Goal: Transaction & Acquisition: Purchase product/service

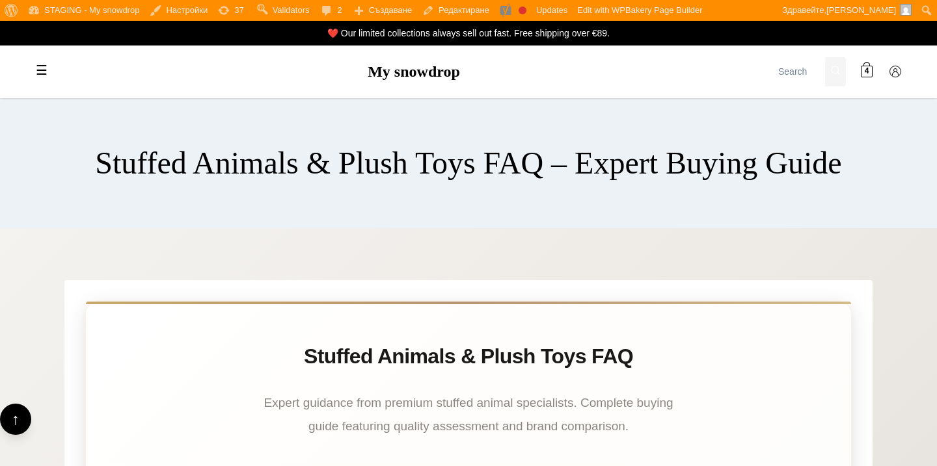
scroll to position [9369, 0]
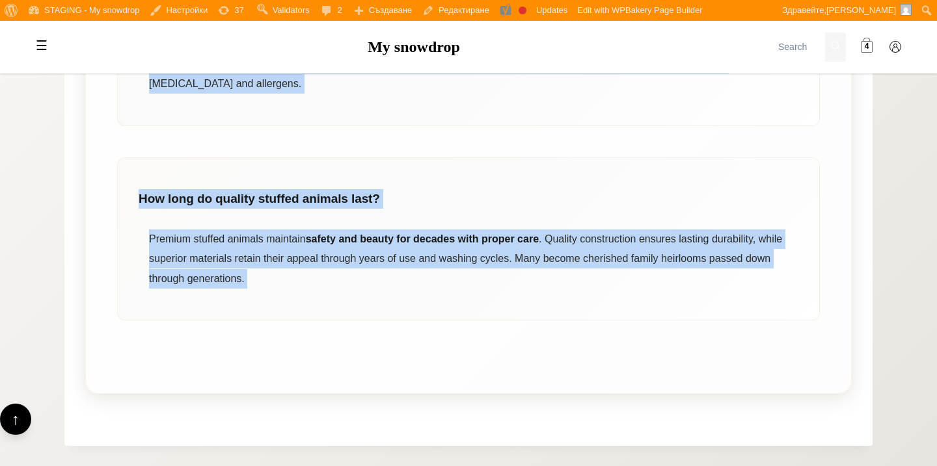
click at [871, 51] on span at bounding box center [866, 47] width 12 height 12
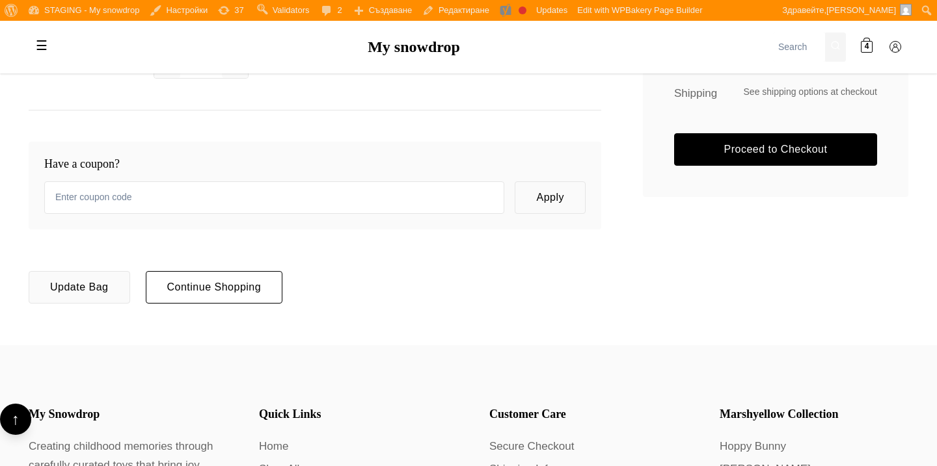
scroll to position [337, 0]
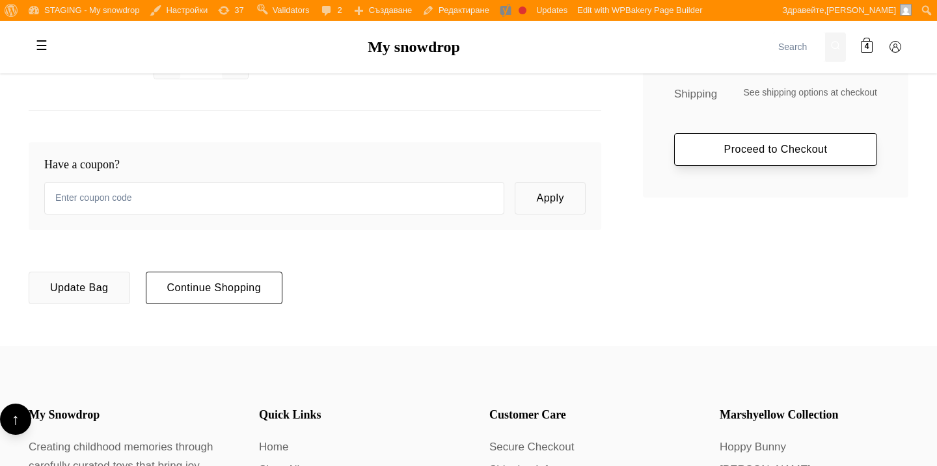
click at [689, 146] on link "Proceed to Checkout" at bounding box center [775, 149] width 203 height 33
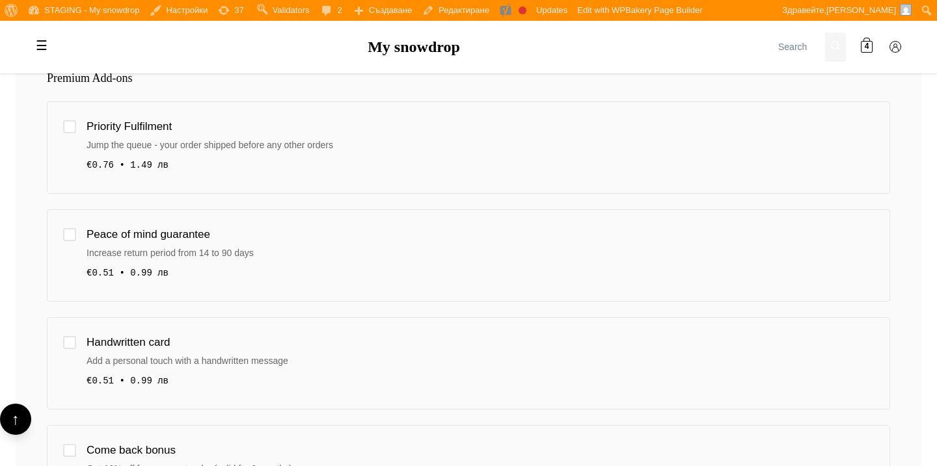
scroll to position [279, 0]
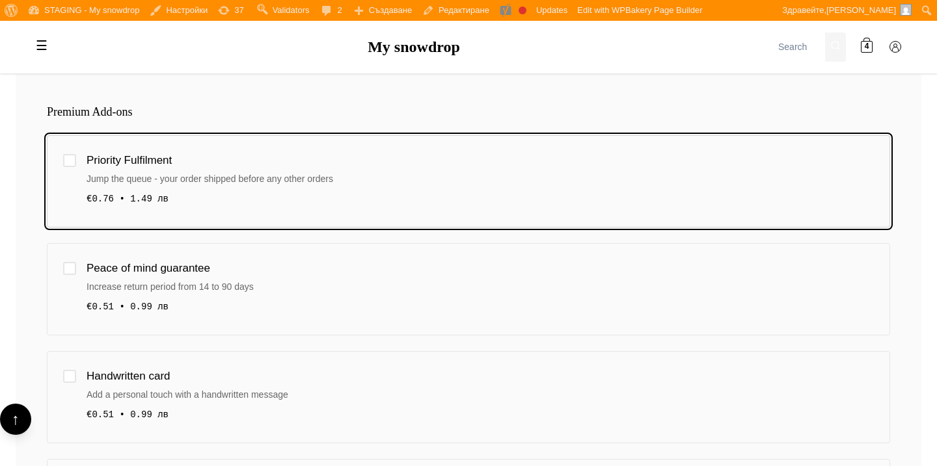
click at [565, 170] on div "Priority Fulfilment Jump the queue - your order shipped before any other orders…" at bounding box center [479, 182] width 787 height 60
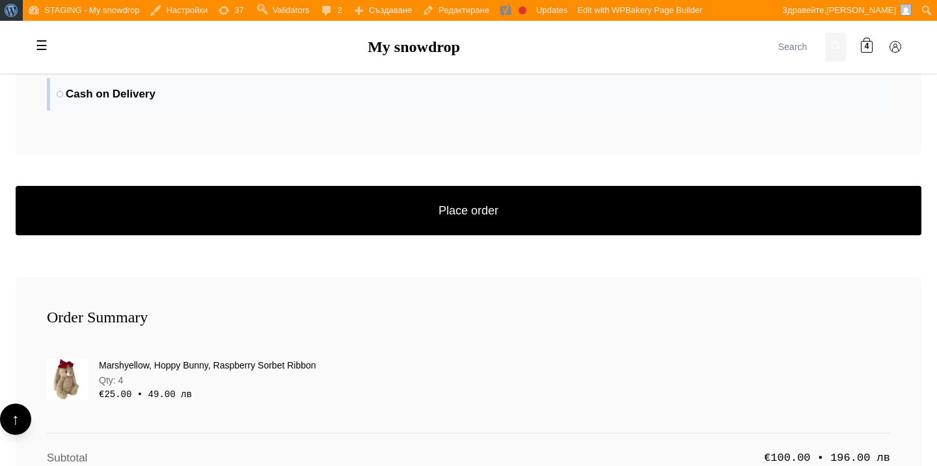
scroll to position [2078, 0]
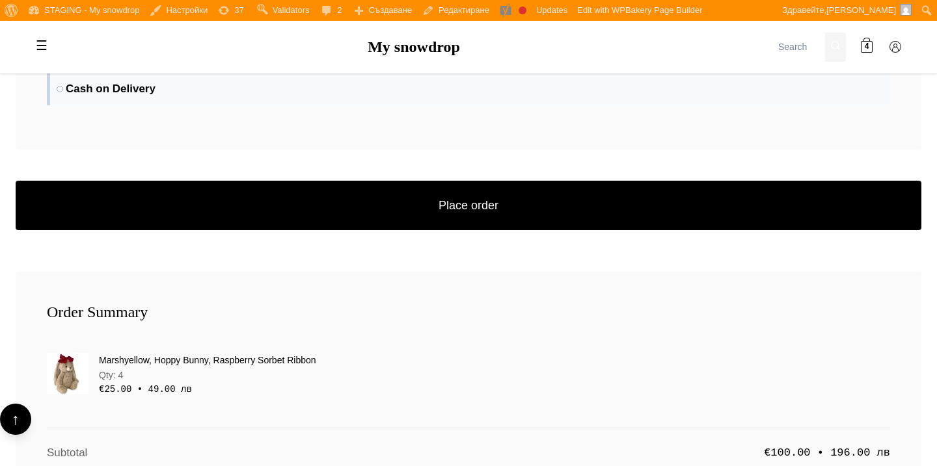
click at [71, 367] on img at bounding box center [68, 374] width 42 height 42
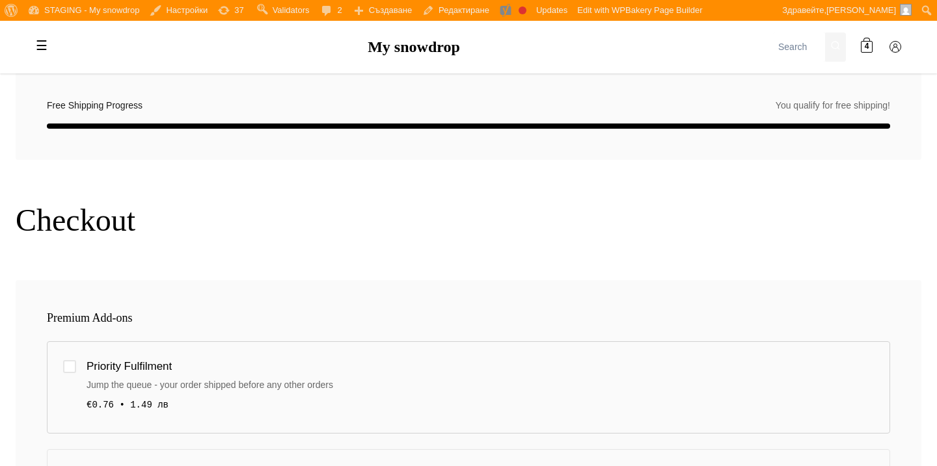
scroll to position [0, 0]
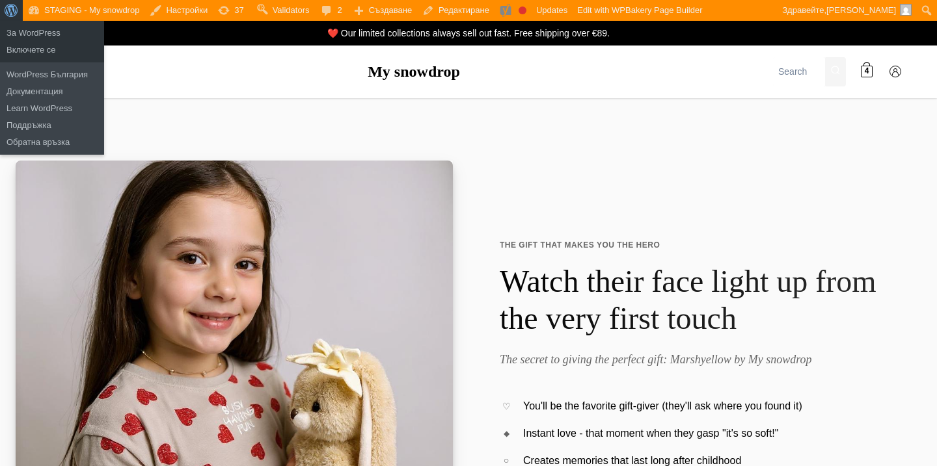
click at [13, 5] on span "Лента с инструменти" at bounding box center [10, 9] width 10 height 18
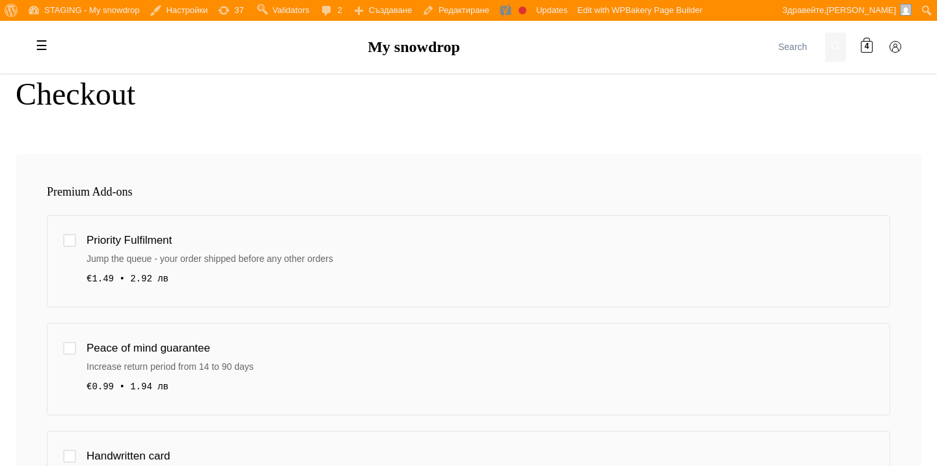
scroll to position [220, 0]
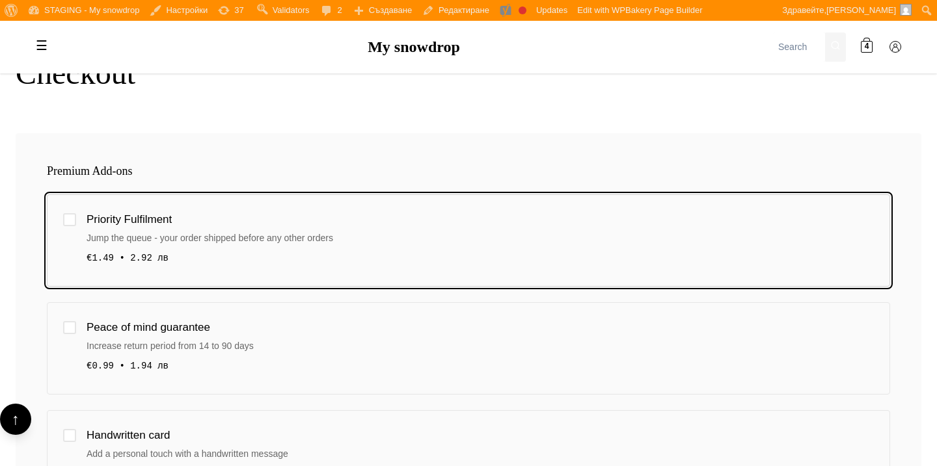
click at [395, 233] on div "Jump the queue - your order shipped before any other orders" at bounding box center [479, 238] width 787 height 14
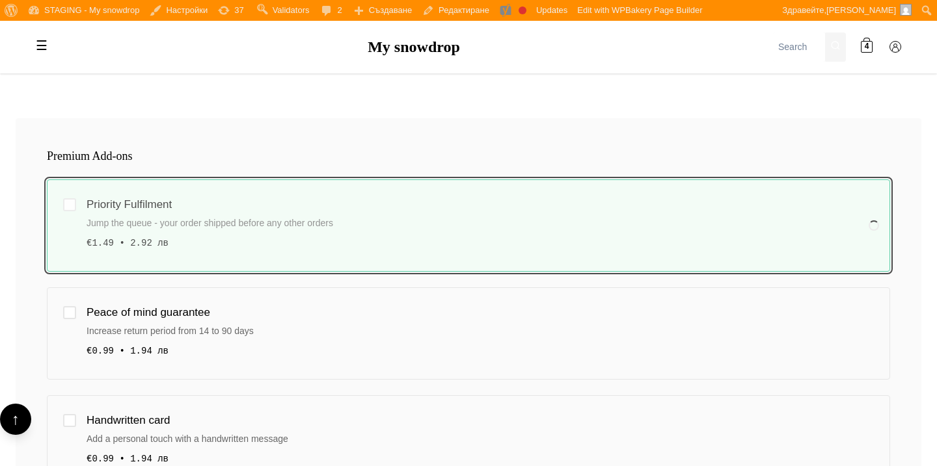
scroll to position [239, 0]
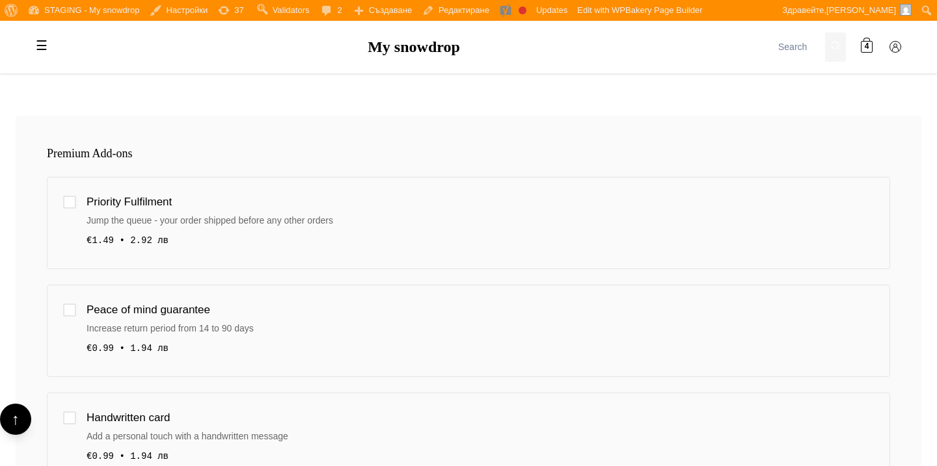
scroll to position [274, 0]
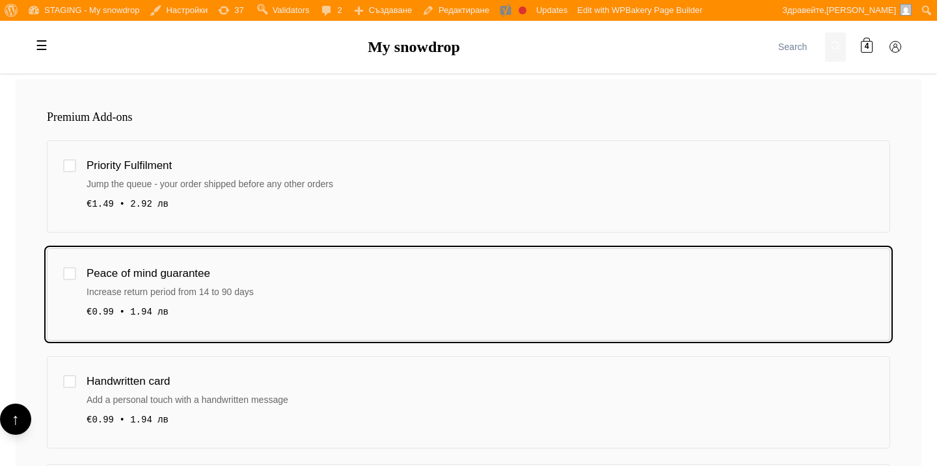
click at [405, 302] on div "Peace of mind guarantee Increase return period from 14 to 90 days €0.99 • 1.94 …" at bounding box center [479, 295] width 787 height 60
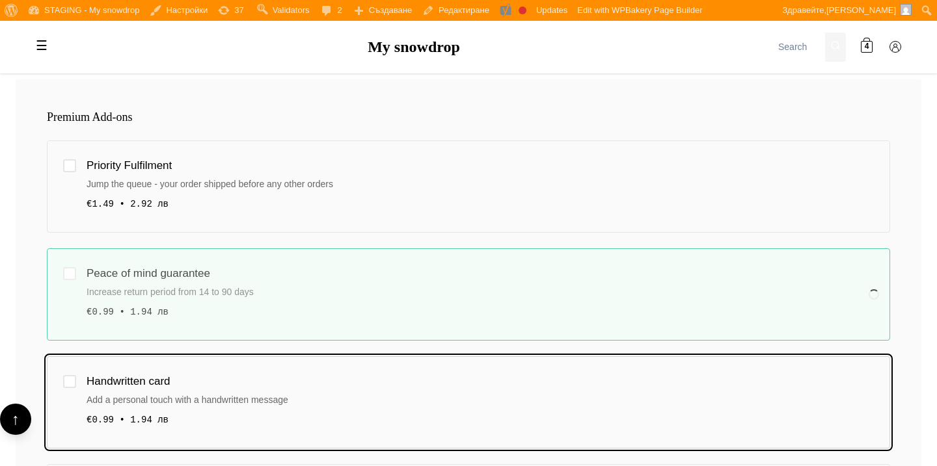
click at [408, 384] on div "Handwritten card" at bounding box center [479, 382] width 787 height 18
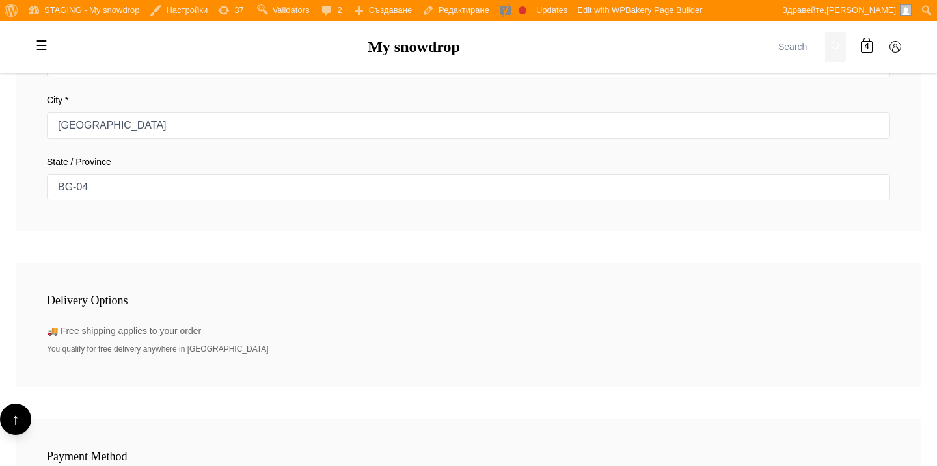
scroll to position [1451, 0]
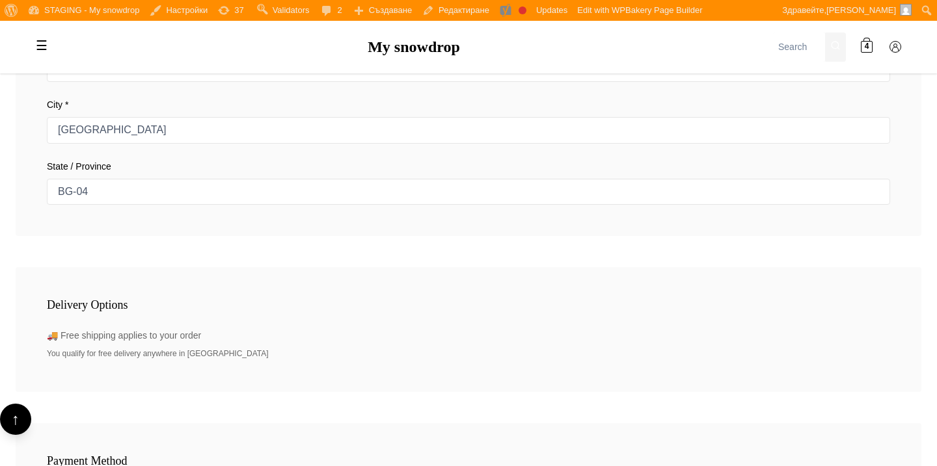
click at [220, 308] on h3 "Delivery Options" at bounding box center [468, 306] width 843 height 14
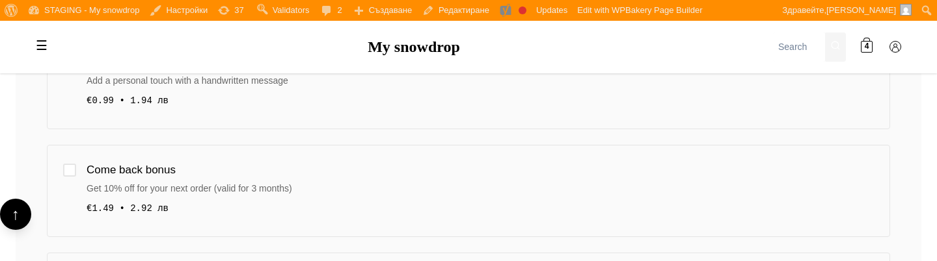
scroll to position [507, 0]
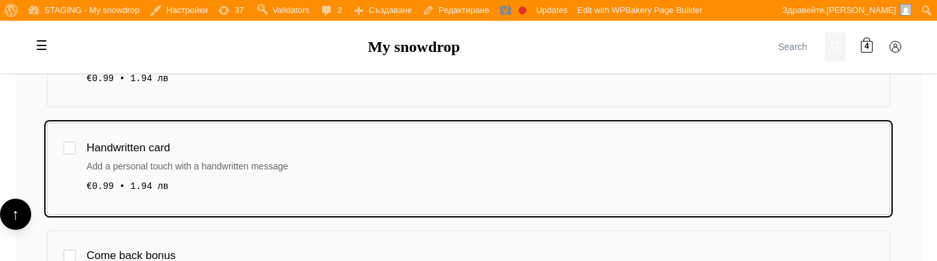
click at [70, 146] on div "handwritten card add-on not selected" at bounding box center [69, 148] width 13 height 13
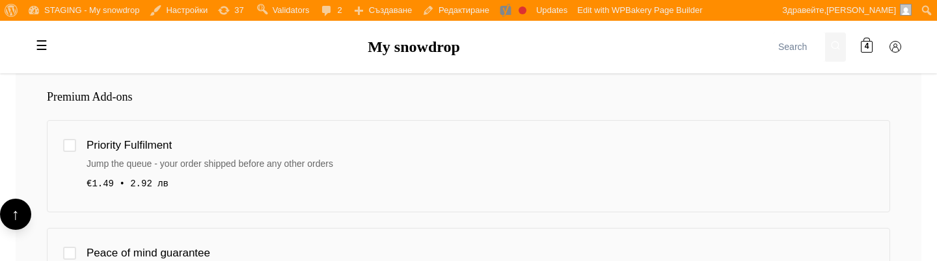
scroll to position [327, 0]
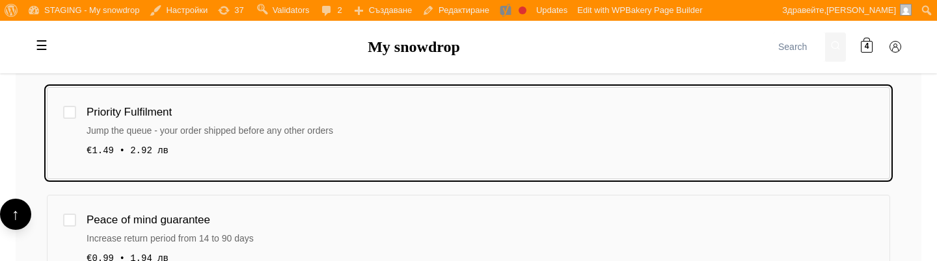
click at [67, 109] on div "express shipping add-on not selected" at bounding box center [69, 112] width 13 height 13
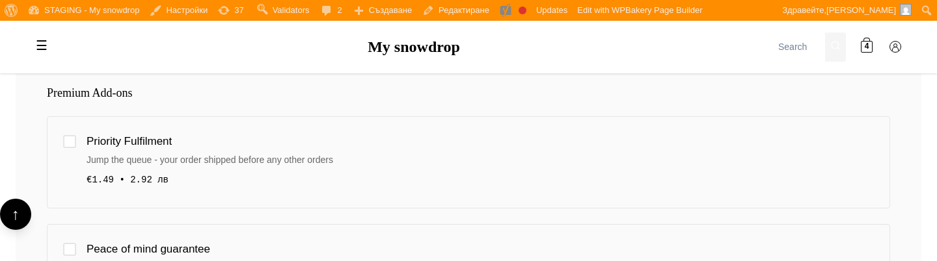
scroll to position [297, 0]
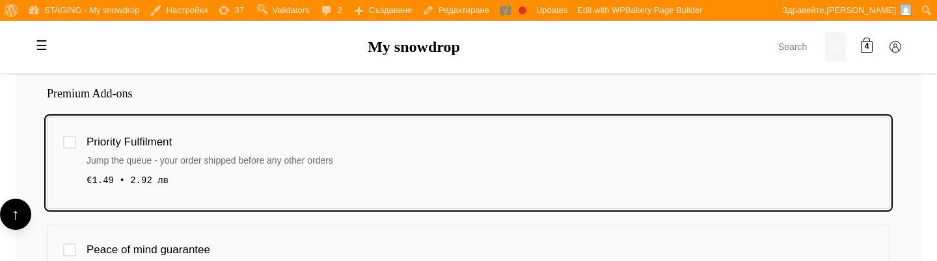
click at [73, 142] on div "express shipping add-on not selected" at bounding box center [69, 142] width 13 height 13
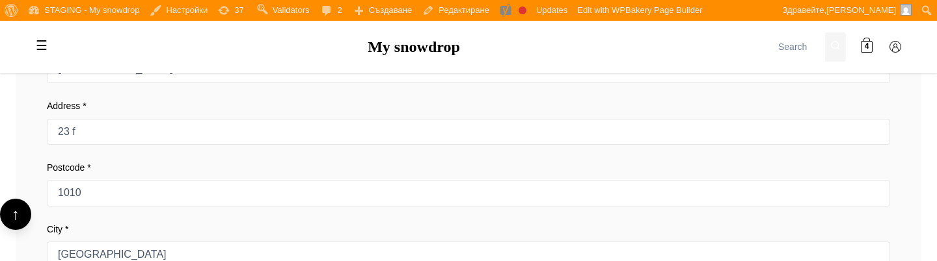
scroll to position [1259, 0]
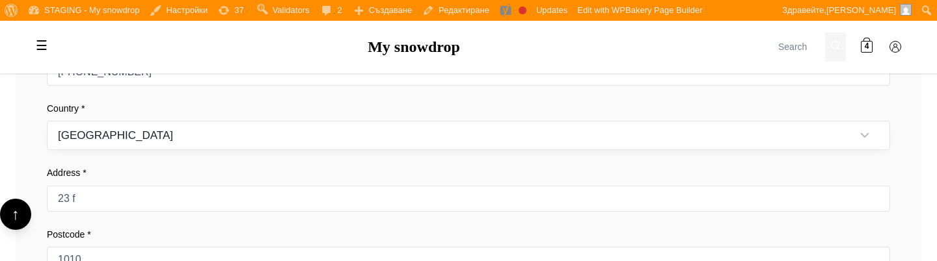
click at [282, 135] on select "Austria Belgium Bulgaria Croatia Czechia Denmark" at bounding box center [468, 135] width 843 height 29
click at [47, 121] on select "Austria Belgium Bulgaria Croatia Czechia Denmark" at bounding box center [468, 135] width 843 height 29
click at [284, 144] on select "Austria Belgium Bulgaria Croatia Czechia Denmark" at bounding box center [468, 135] width 843 height 29
click at [47, 121] on select "Austria Belgium Bulgaria Croatia Czechia Denmark" at bounding box center [468, 135] width 843 height 29
click at [162, 140] on select "Austria Belgium Bulgaria Croatia Czechia Denmark" at bounding box center [468, 135] width 843 height 29
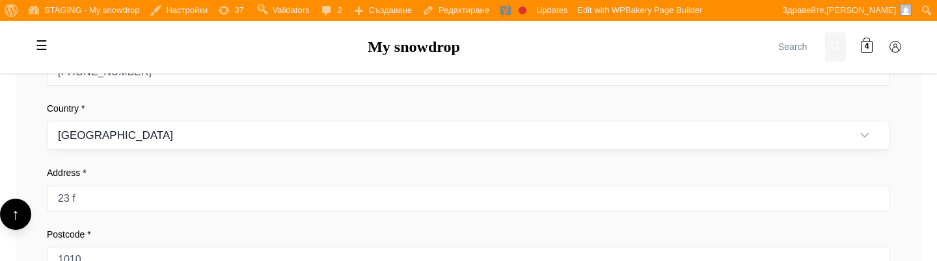
click at [47, 121] on select "Austria Belgium Bulgaria Croatia Czechia Denmark" at bounding box center [468, 135] width 843 height 29
click at [156, 170] on label "Address *" at bounding box center [468, 173] width 843 height 14
click at [156, 186] on input "23 f" at bounding box center [468, 199] width 843 height 26
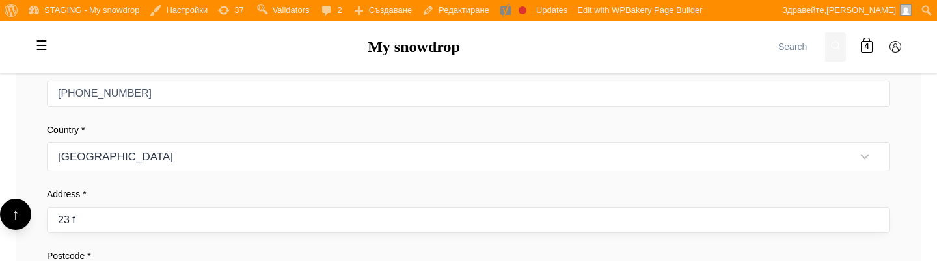
scroll to position [1256, 0]
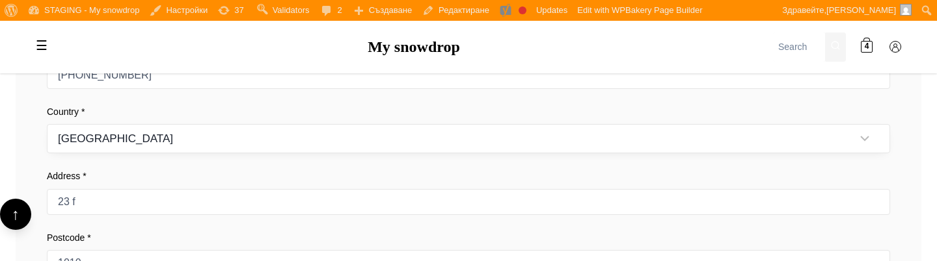
click at [170, 140] on select "[GEOGRAPHIC_DATA] [GEOGRAPHIC_DATA] [GEOGRAPHIC_DATA] [GEOGRAPHIC_DATA] [GEOGRA…" at bounding box center [468, 138] width 843 height 29
click at [47, 124] on select "[GEOGRAPHIC_DATA] [GEOGRAPHIC_DATA] [GEOGRAPHIC_DATA] [GEOGRAPHIC_DATA] [GEOGRA…" at bounding box center [468, 138] width 843 height 29
click at [189, 129] on select "[GEOGRAPHIC_DATA] [GEOGRAPHIC_DATA] [GEOGRAPHIC_DATA] [GEOGRAPHIC_DATA] [GEOGRA…" at bounding box center [468, 138] width 843 height 29
click at [47, 124] on select "[GEOGRAPHIC_DATA] [GEOGRAPHIC_DATA] [GEOGRAPHIC_DATA] [GEOGRAPHIC_DATA] [GEOGRA…" at bounding box center [468, 138] width 843 height 29
click at [195, 139] on select "[GEOGRAPHIC_DATA] [GEOGRAPHIC_DATA] [GEOGRAPHIC_DATA] [GEOGRAPHIC_DATA] [GEOGRA…" at bounding box center [468, 138] width 843 height 29
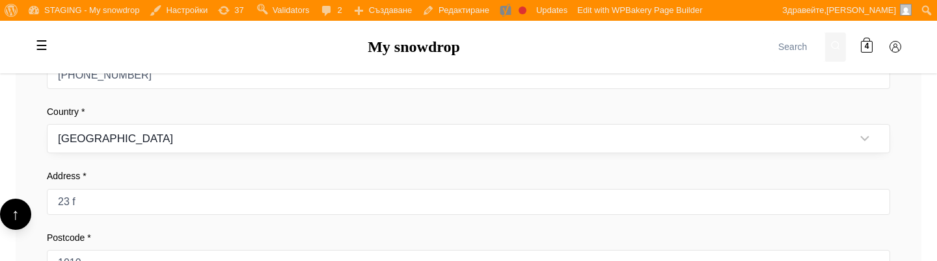
click at [47, 124] on select "[GEOGRAPHIC_DATA] [GEOGRAPHIC_DATA] [GEOGRAPHIC_DATA] [GEOGRAPHIC_DATA] [GEOGRA…" at bounding box center [468, 138] width 843 height 29
click at [197, 139] on select "Austria Belgium Bulgaria Croatia Czechia Denmark" at bounding box center [468, 138] width 843 height 29
click at [47, 124] on select "Austria Belgium Bulgaria Croatia Czechia Denmark" at bounding box center [468, 138] width 843 height 29
click at [213, 139] on select "Austria Belgium Bulgaria Croatia Czechia Denmark" at bounding box center [468, 138] width 843 height 29
click at [47, 124] on select "Austria Belgium Bulgaria Croatia Czechia Denmark" at bounding box center [468, 138] width 843 height 29
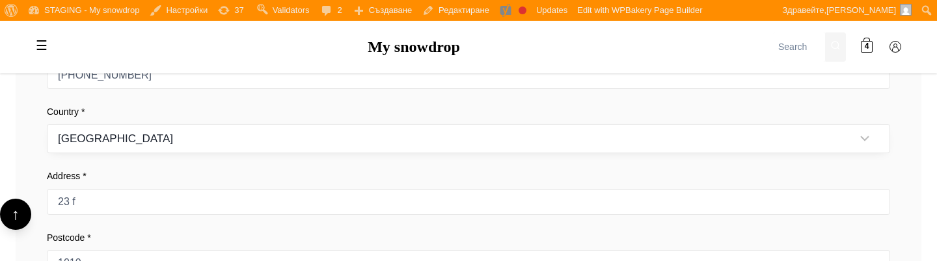
click at [207, 144] on select "Austria Belgium Bulgaria Croatia Czechia Denmark" at bounding box center [468, 138] width 843 height 29
click at [47, 124] on select "Austria Belgium Bulgaria Croatia Czechia Denmark" at bounding box center [468, 138] width 843 height 29
click at [213, 173] on label "Address *" at bounding box center [468, 176] width 843 height 14
click at [213, 189] on input "23 f" at bounding box center [468, 202] width 843 height 26
click at [228, 134] on select "Austria Belgium Bulgaria Croatia Czechia Denmark" at bounding box center [468, 138] width 843 height 29
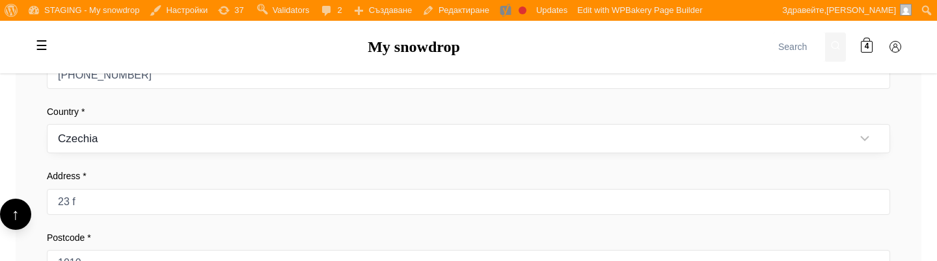
select select "BG"
click at [47, 124] on select "Austria Belgium Bulgaria Croatia Czechia Denmark" at bounding box center [468, 138] width 843 height 29
click at [216, 126] on select "Austria Belgium Bulgaria Croatia Czechia Denmark" at bounding box center [468, 138] width 843 height 29
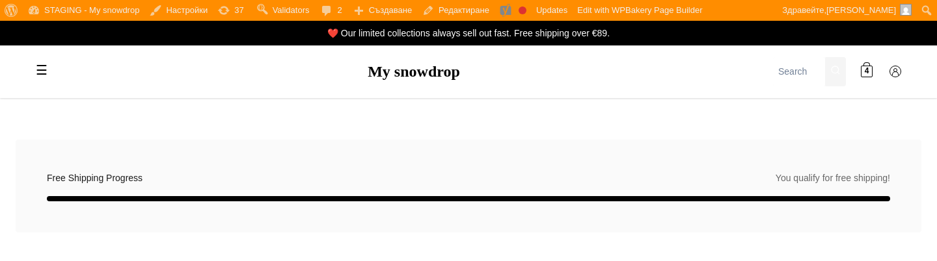
scroll to position [1256, 0]
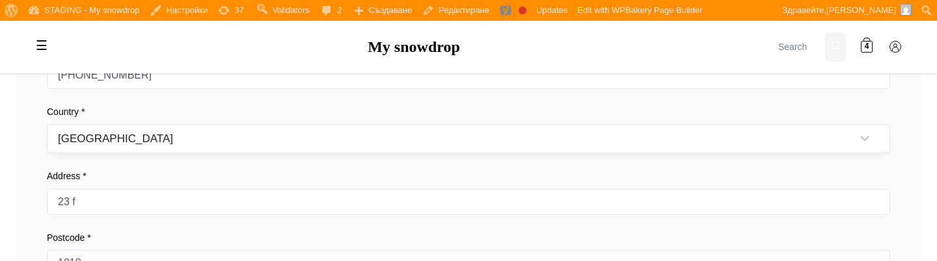
click at [213, 144] on select "Austria Belgium Bulgaria Croatia Czechia Denmark" at bounding box center [468, 138] width 843 height 29
click at [47, 124] on select "Austria Belgium Bulgaria Croatia Czechia Denmark" at bounding box center [468, 138] width 843 height 29
click at [211, 176] on label "Address *" at bounding box center [468, 176] width 843 height 14
click at [211, 189] on input "23 f" at bounding box center [468, 202] width 843 height 26
click at [216, 159] on div "Billing Information First Name * Peter Last Name * Popov Email Address * peter.…" at bounding box center [468, 114] width 905 height 634
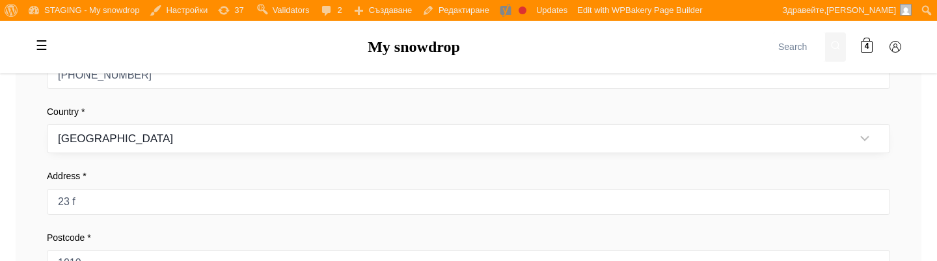
click at [217, 146] on select "[GEOGRAPHIC_DATA] [GEOGRAPHIC_DATA] [GEOGRAPHIC_DATA] [GEOGRAPHIC_DATA] [GEOGRA…" at bounding box center [468, 138] width 843 height 29
select select "BG"
click at [47, 124] on select "[GEOGRAPHIC_DATA] [GEOGRAPHIC_DATA] [GEOGRAPHIC_DATA] [GEOGRAPHIC_DATA] [GEOGRA…" at bounding box center [468, 138] width 843 height 29
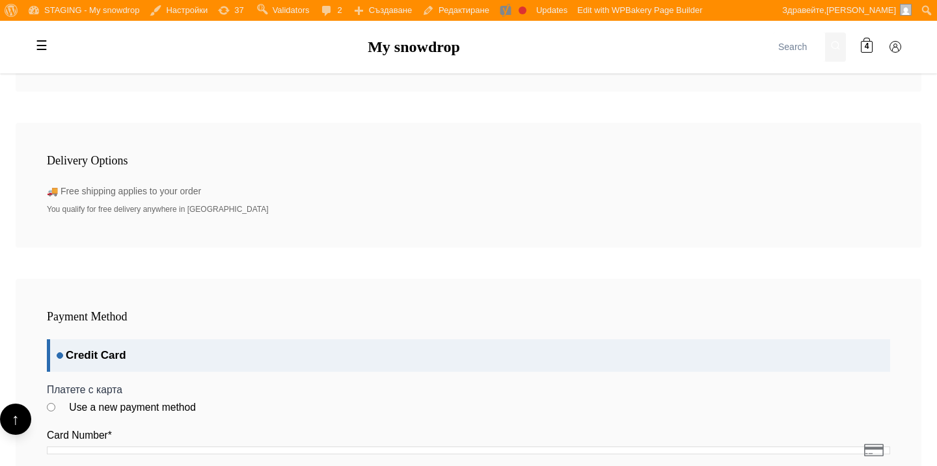
scroll to position [1589, 0]
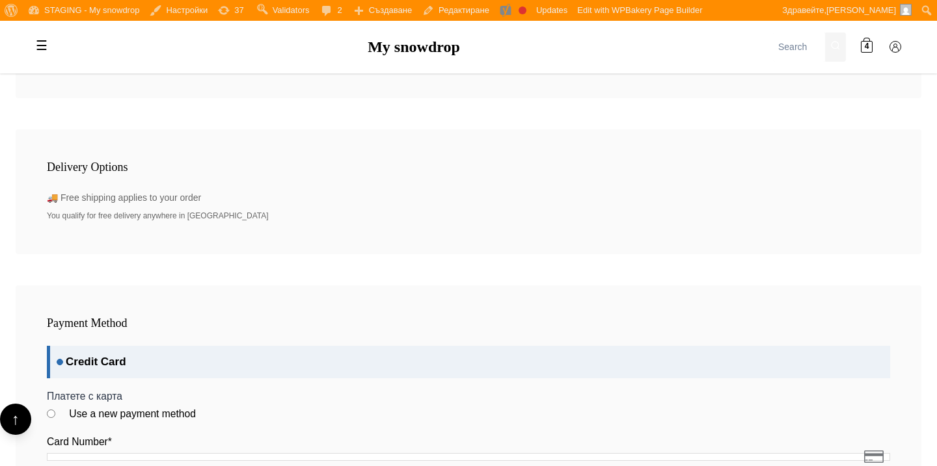
click at [123, 232] on div "Delivery Options 🚚 Free shipping applies to your order You qualify for free del…" at bounding box center [468, 191] width 905 height 124
click at [116, 204] on div "🚚 Free shipping applies to your order You qualify for free delivery anywhere in…" at bounding box center [468, 207] width 843 height 33
click at [106, 166] on h3 "Delivery Options" at bounding box center [468, 168] width 843 height 14
click at [106, 157] on div "Delivery Options 🚚 Free shipping applies to your order You qualify for free del…" at bounding box center [468, 191] width 905 height 124
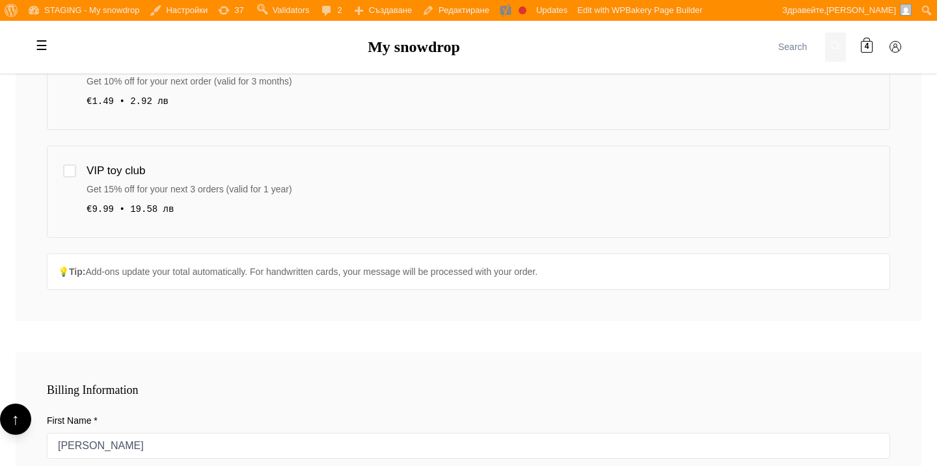
scroll to position [647, 0]
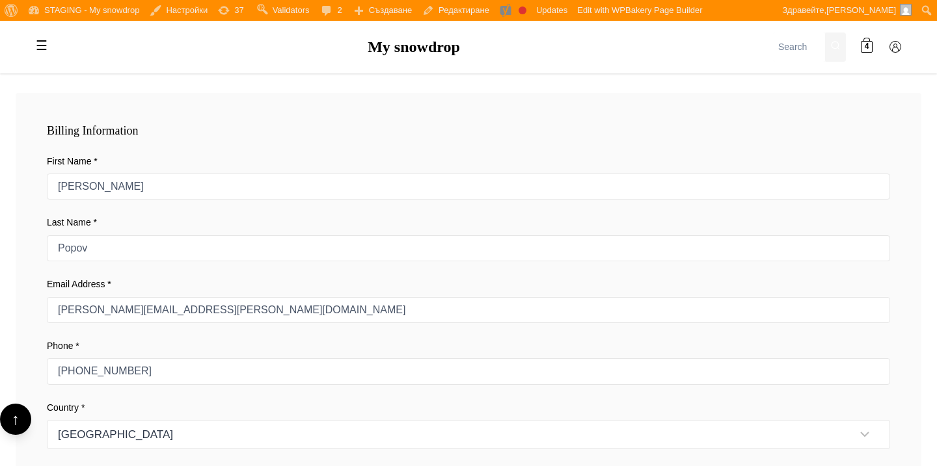
scroll to position [907, 0]
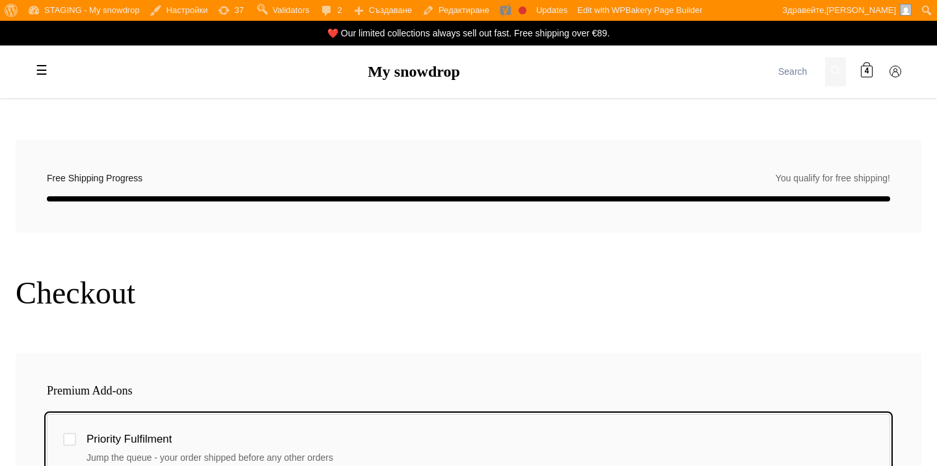
click at [251, 425] on div "Priority Fulfilment Jump the queue - your order shipped before any other orders…" at bounding box center [468, 460] width 843 height 92
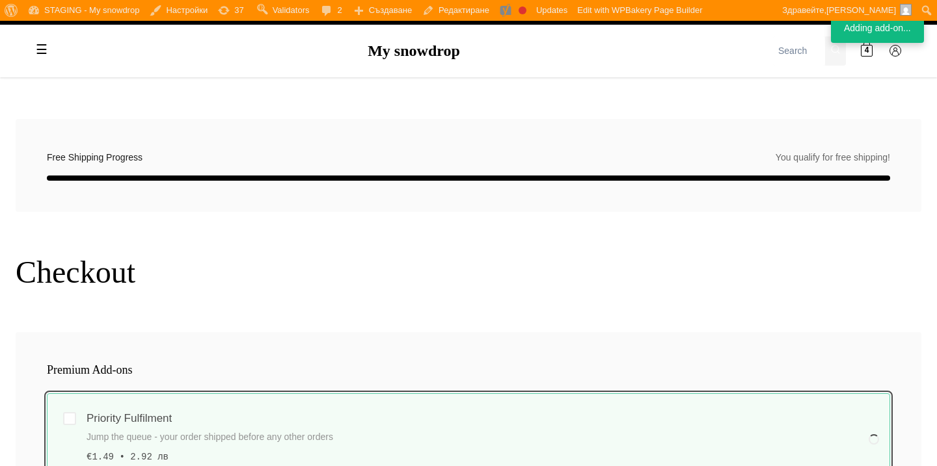
scroll to position [31, 0]
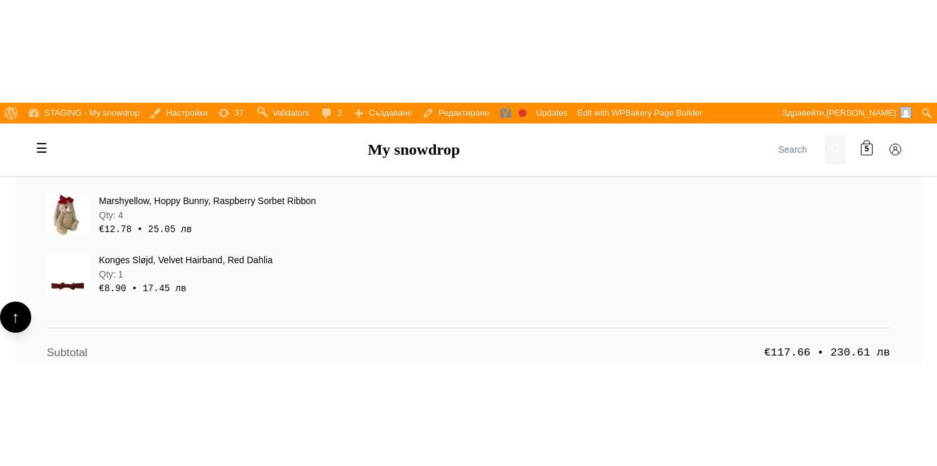
scroll to position [1640, 0]
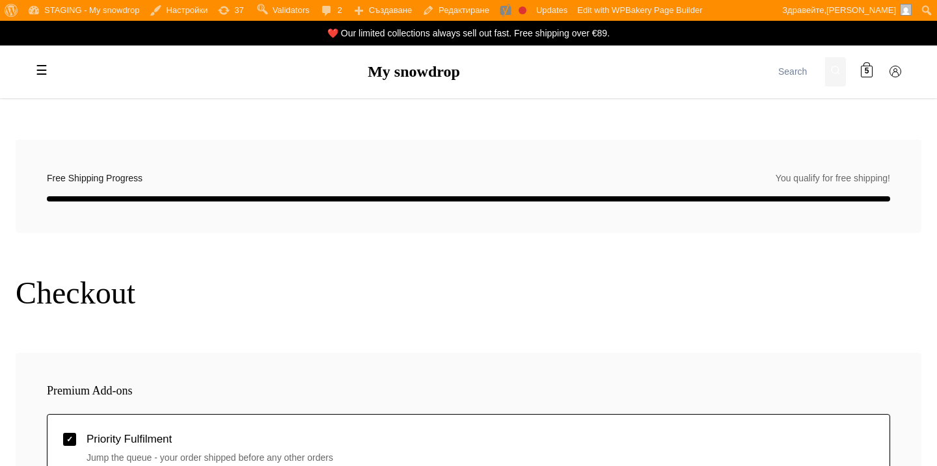
scroll to position [1640, 0]
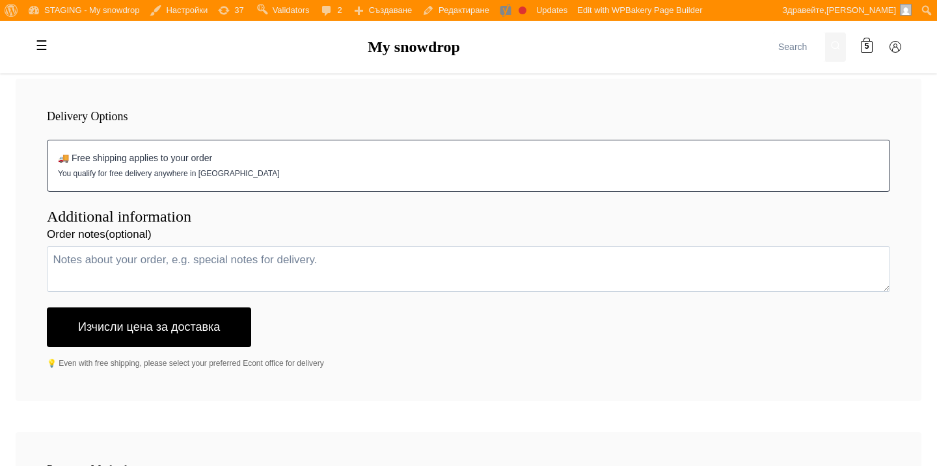
click at [609, 155] on div "🚚 Free shipping applies to your order" at bounding box center [468, 158] width 821 height 14
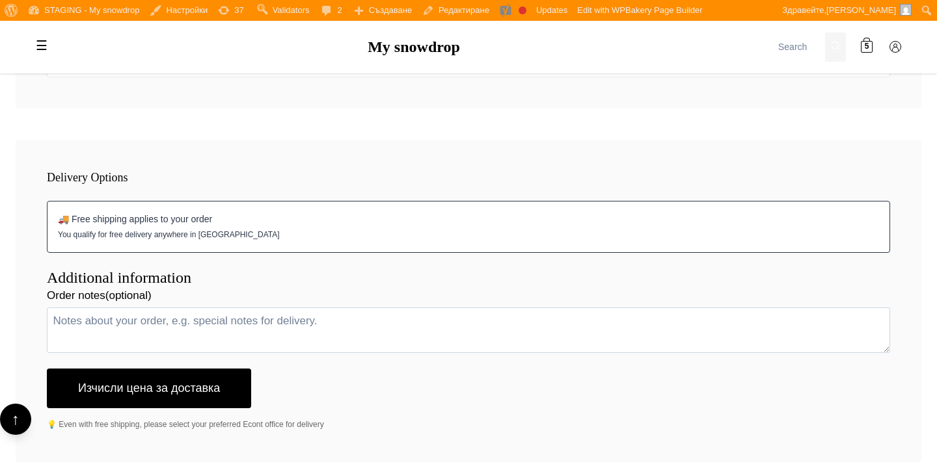
scroll to position [1607, 0]
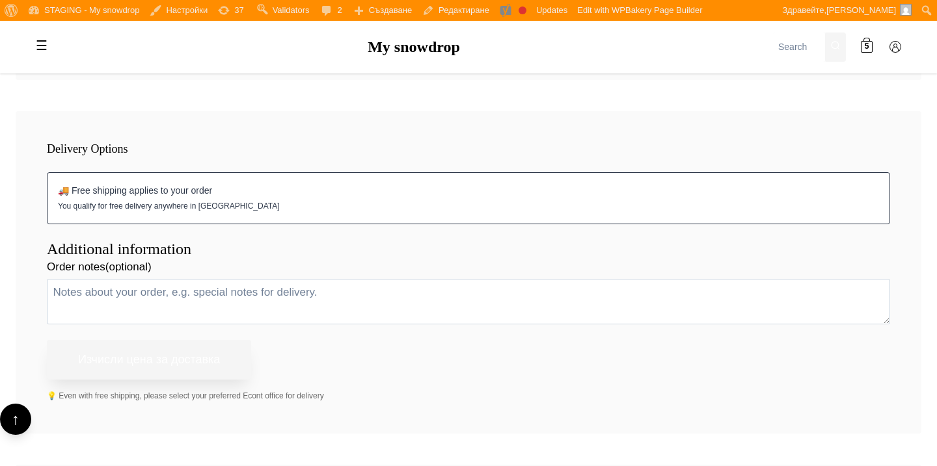
click at [148, 355] on button "Изчисли цена за доставка" at bounding box center [149, 360] width 204 height 40
click at [193, 362] on button "Изчисли цена за доставка" at bounding box center [149, 360] width 204 height 40
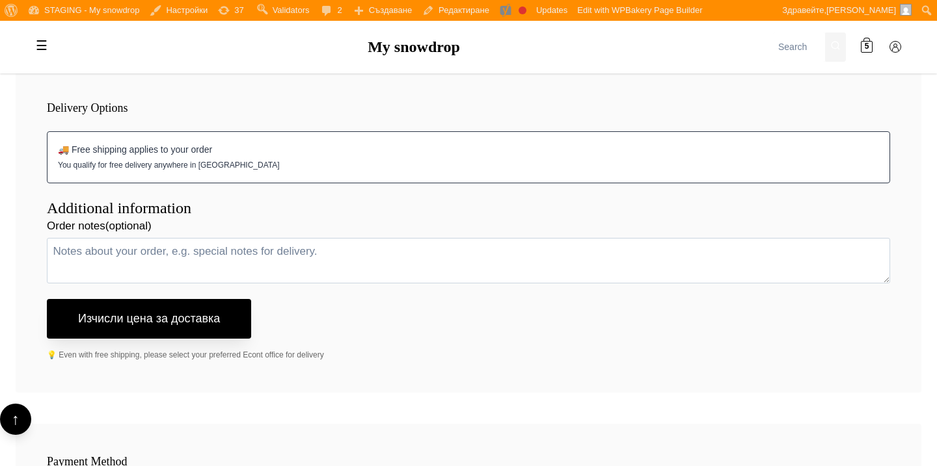
scroll to position [1661, 0]
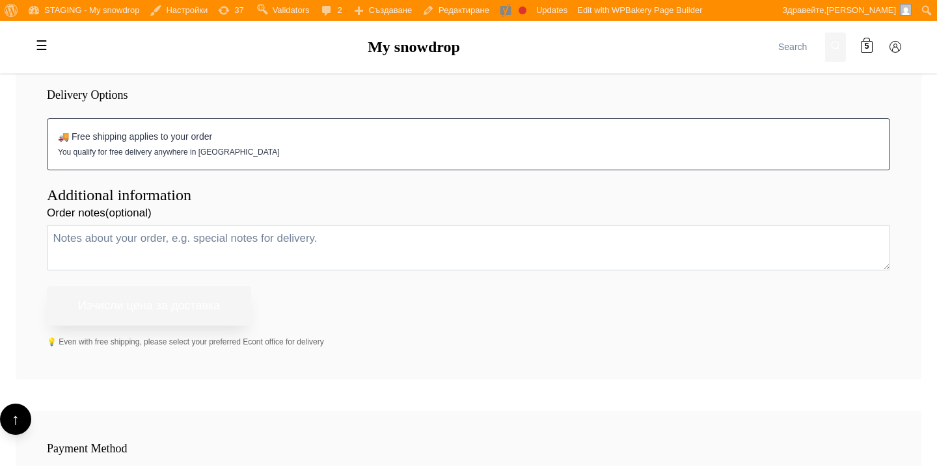
click at [220, 307] on button "Изчисли цена за доставка" at bounding box center [149, 306] width 204 height 40
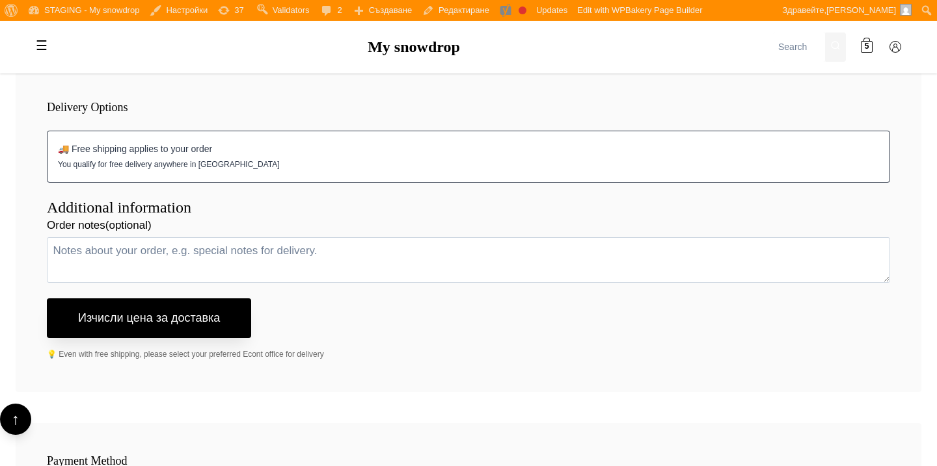
scroll to position [1649, 0]
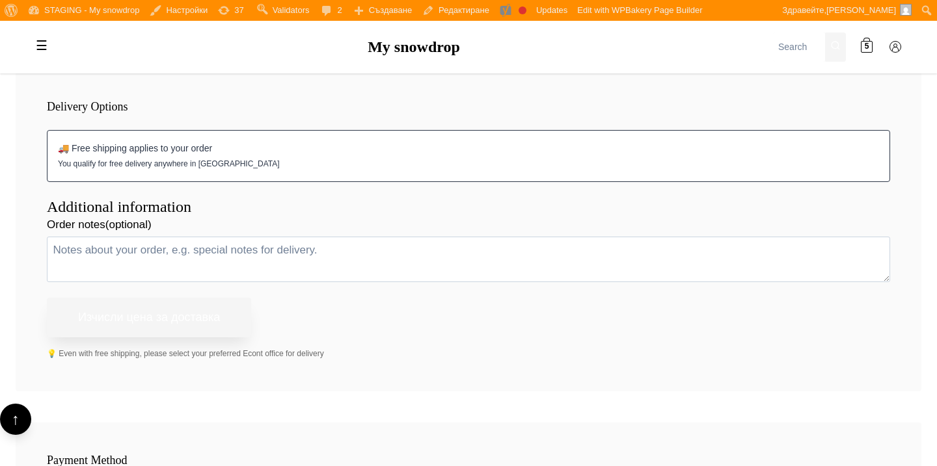
click at [239, 306] on button "Изчисли цена за доставка" at bounding box center [149, 318] width 204 height 40
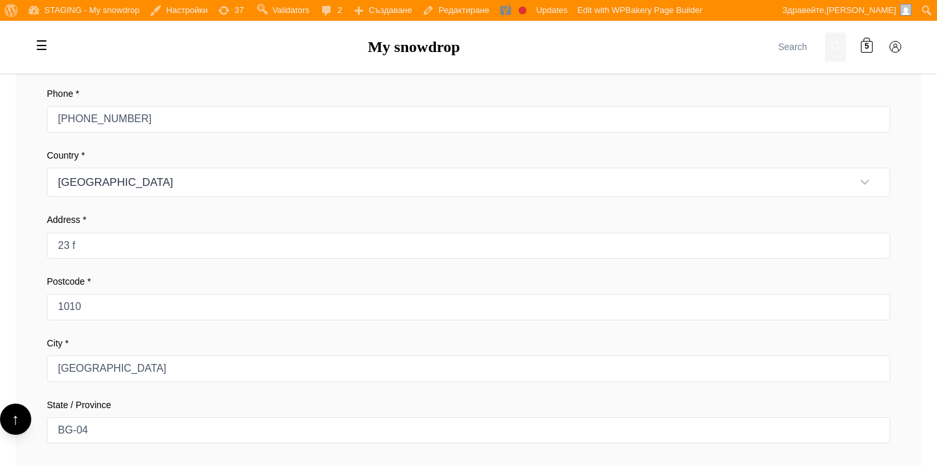
scroll to position [1216, 0]
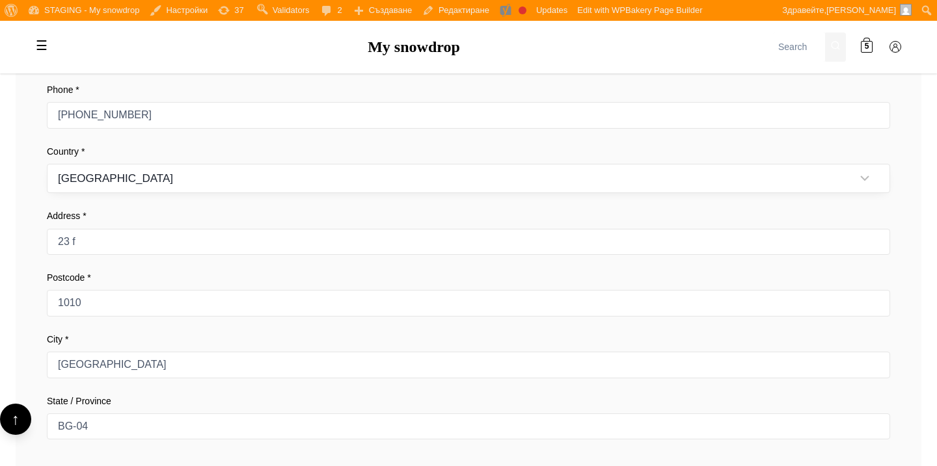
click at [256, 180] on select "[GEOGRAPHIC_DATA] [GEOGRAPHIC_DATA] [GEOGRAPHIC_DATA] [GEOGRAPHIC_DATA] [GEOGRA…" at bounding box center [468, 178] width 843 height 29
select select "BE"
click at [47, 164] on select "[GEOGRAPHIC_DATA] [GEOGRAPHIC_DATA] [GEOGRAPHIC_DATA] [GEOGRAPHIC_DATA] [GEOGRA…" at bounding box center [468, 178] width 843 height 29
click at [258, 206] on div "Billing Information First Name * [PERSON_NAME] Name * [PERSON_NAME] Email Addre…" at bounding box center [468, 154] width 905 height 634
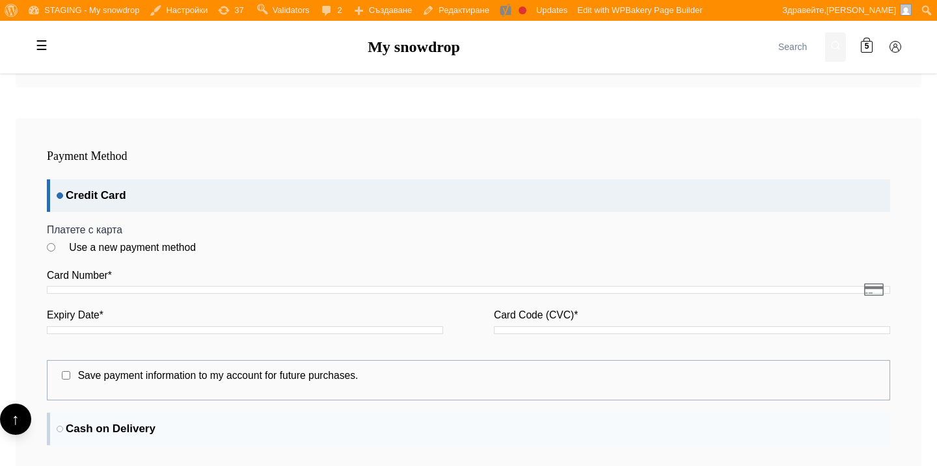
scroll to position [1864, 0]
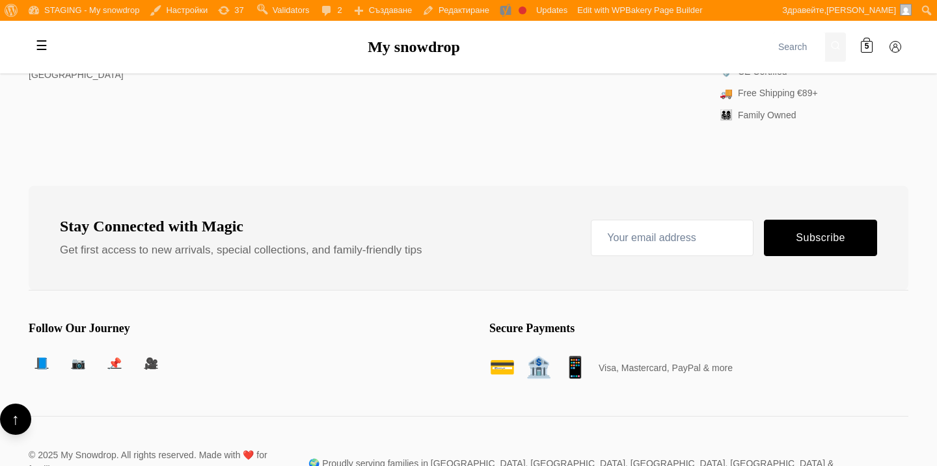
scroll to position [6558, 0]
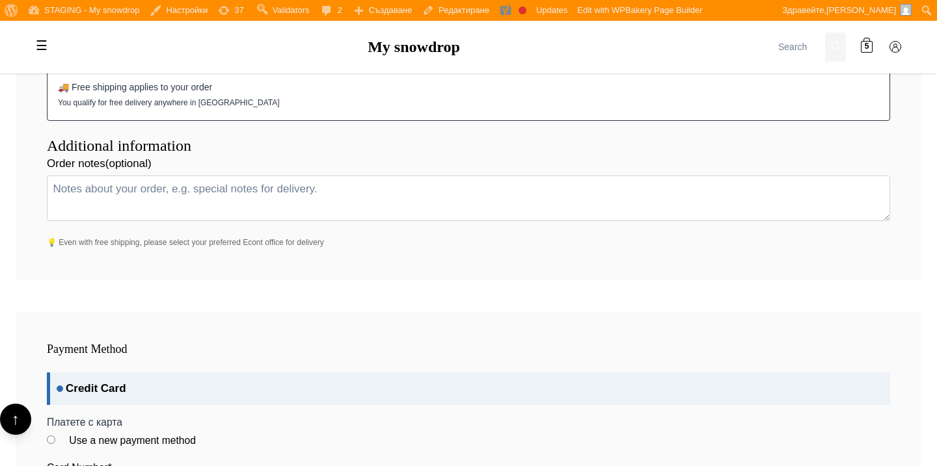
scroll to position [1754, 0]
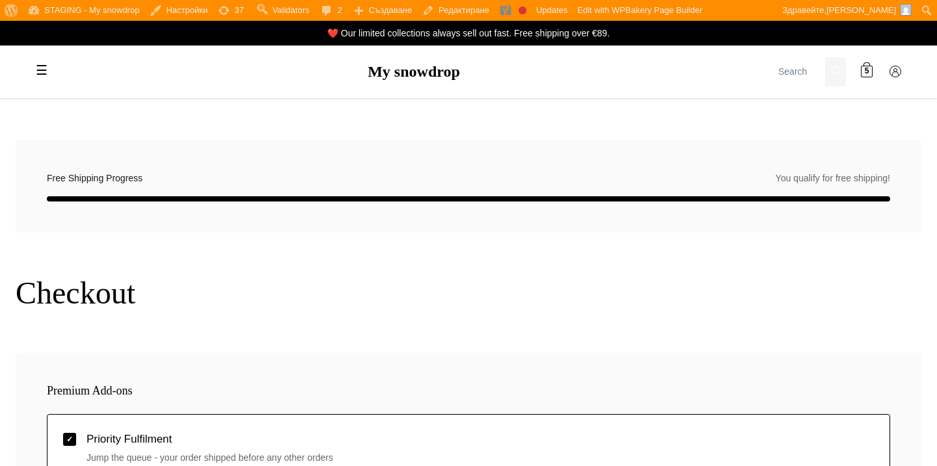
scroll to position [193, 0]
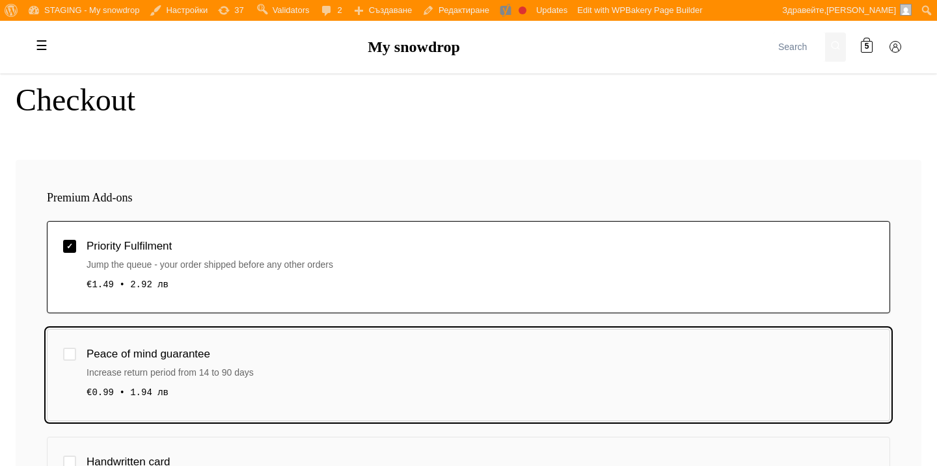
click at [382, 355] on div "Peace of mind guarantee" at bounding box center [479, 354] width 787 height 18
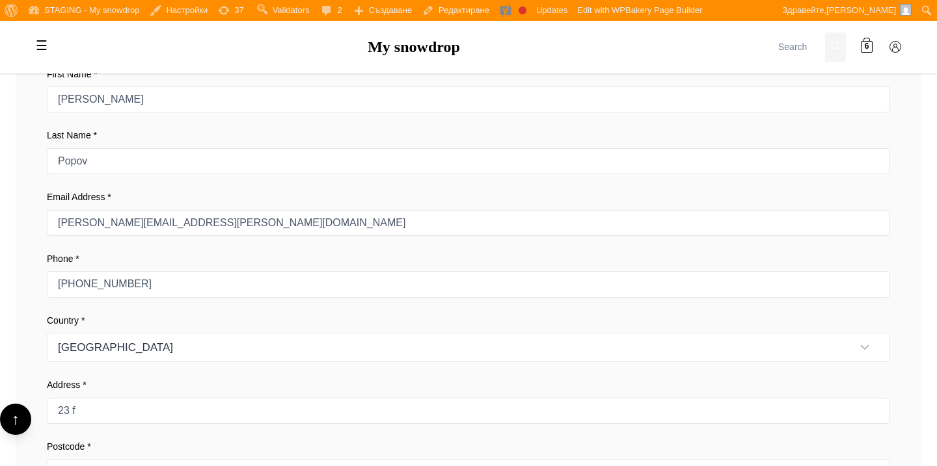
scroll to position [1046, 0]
click at [386, 339] on select "[GEOGRAPHIC_DATA] [GEOGRAPHIC_DATA] [GEOGRAPHIC_DATA] [GEOGRAPHIC_DATA] [GEOGRA…" at bounding box center [468, 348] width 843 height 29
select select "BG"
click at [47, 334] on select "[GEOGRAPHIC_DATA] [GEOGRAPHIC_DATA] [GEOGRAPHIC_DATA] [GEOGRAPHIC_DATA] [GEOGRA…" at bounding box center [468, 348] width 843 height 29
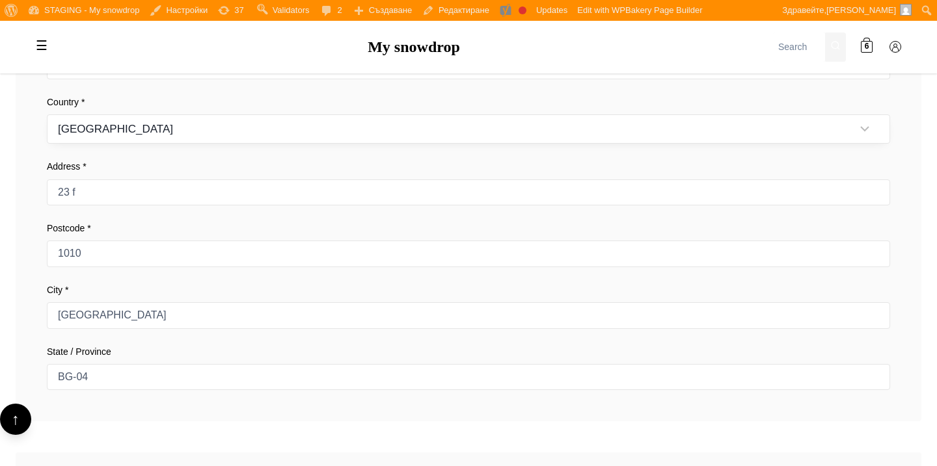
scroll to position [1263, 0]
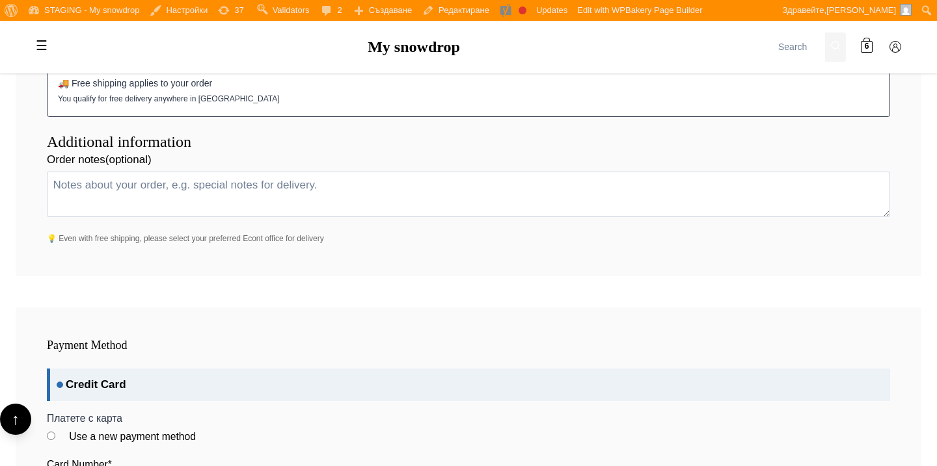
scroll to position [1775, 0]
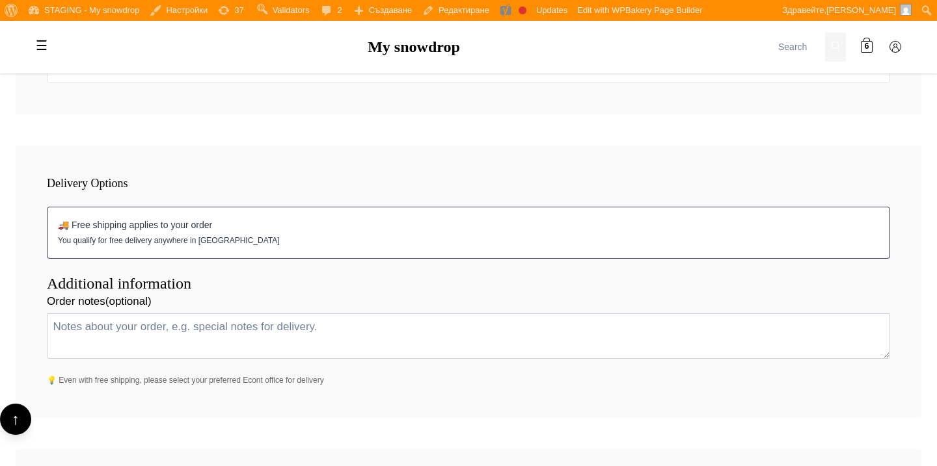
scroll to position [1569, 0]
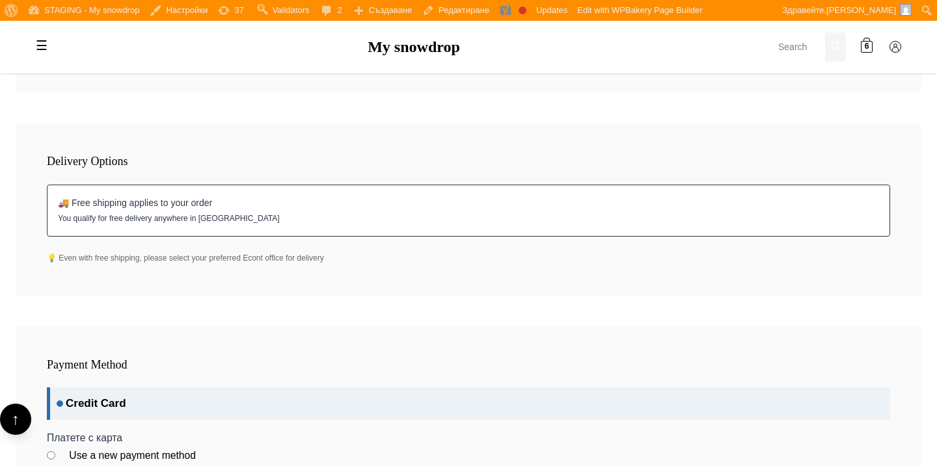
scroll to position [1594, 0]
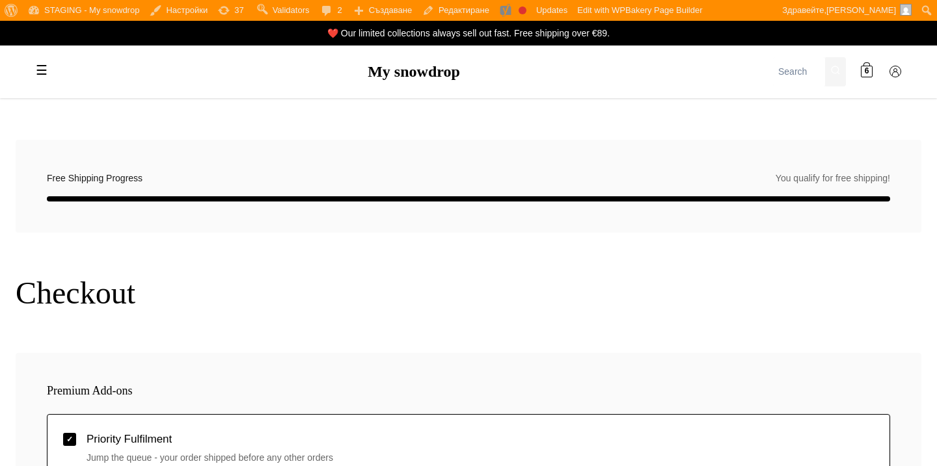
scroll to position [1594, 0]
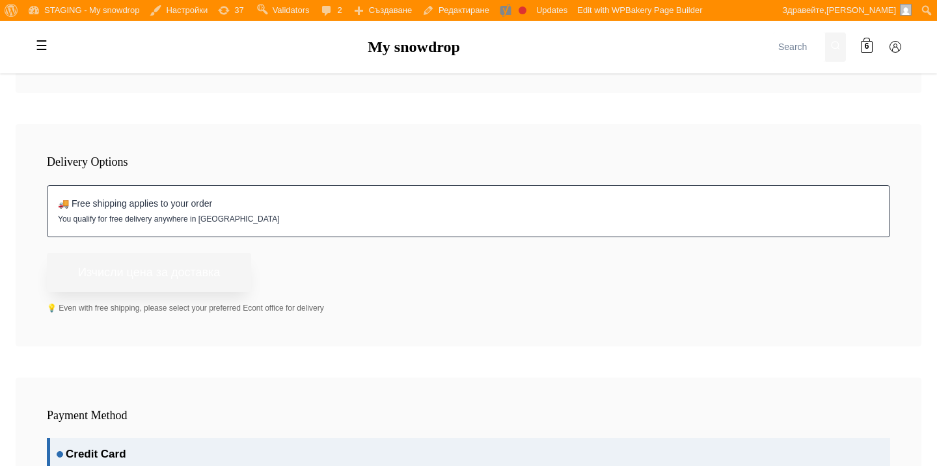
click at [216, 261] on button "Изчисли цена за доставка" at bounding box center [149, 273] width 204 height 40
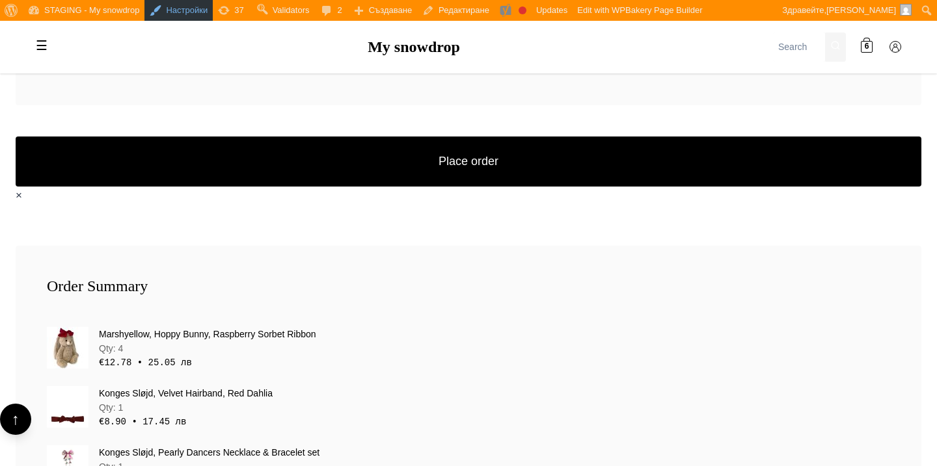
scroll to position [2138, 0]
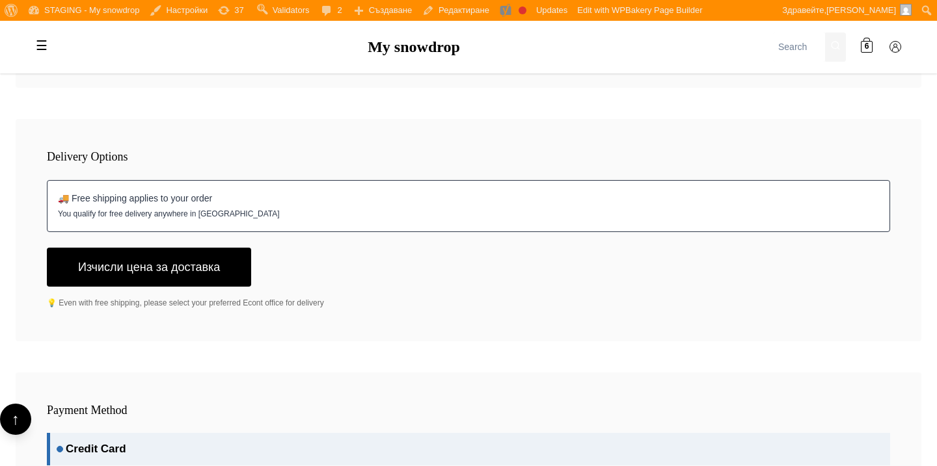
scroll to position [1590, 0]
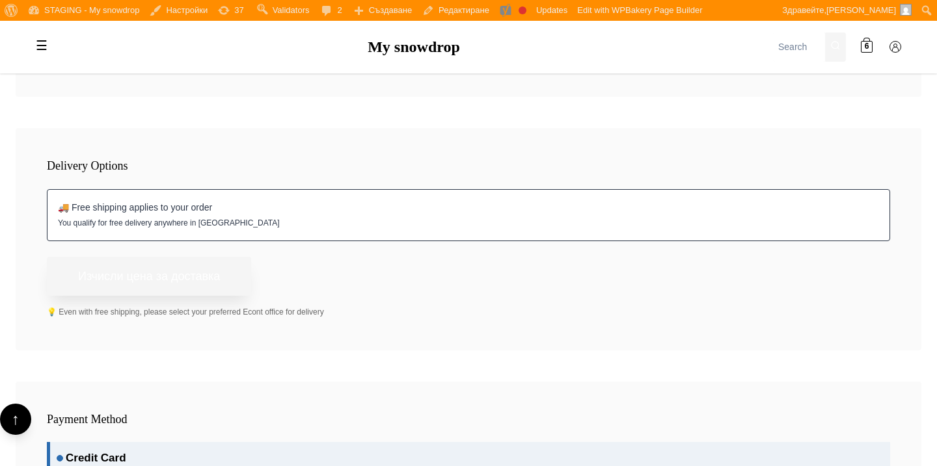
click at [243, 261] on button "Изчисли цена за доставка" at bounding box center [149, 277] width 204 height 40
click at [230, 286] on button "Изчисли цена за доставка" at bounding box center [149, 277] width 204 height 40
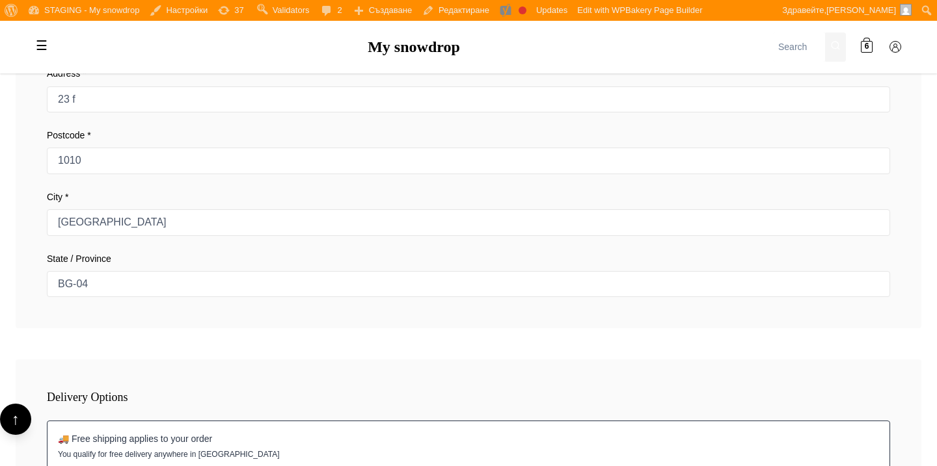
scroll to position [1325, 0]
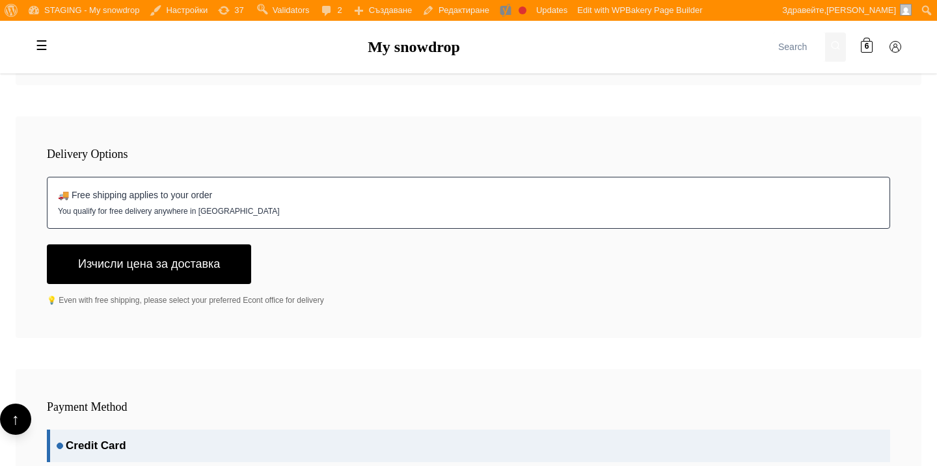
scroll to position [1632, 0]
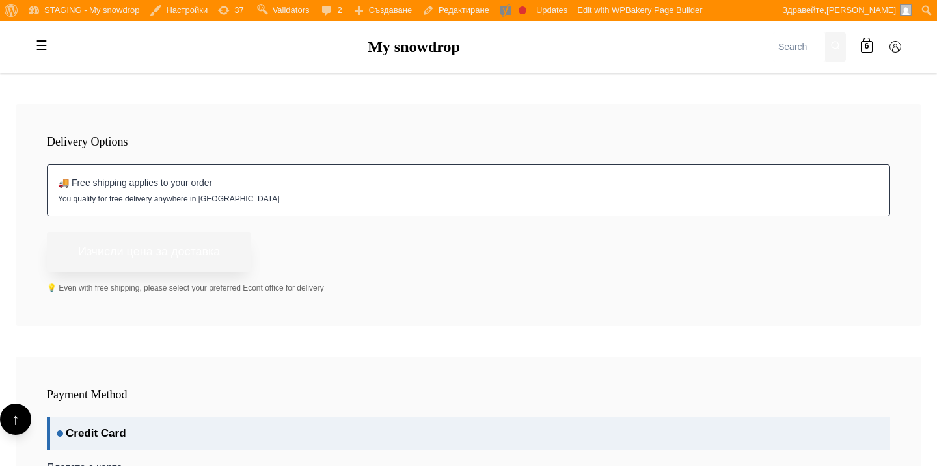
click at [212, 248] on button "Изчисли цена за доставка" at bounding box center [149, 252] width 204 height 40
click at [225, 252] on button "Изчисли цена за доставка" at bounding box center [149, 252] width 204 height 40
click at [204, 249] on button "Изчисли цена за доставка" at bounding box center [149, 252] width 204 height 40
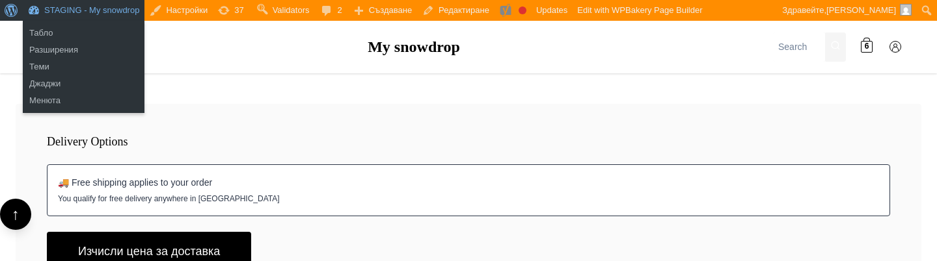
click at [14, 12] on span "Лента с инструменти" at bounding box center [10, 9] width 10 height 18
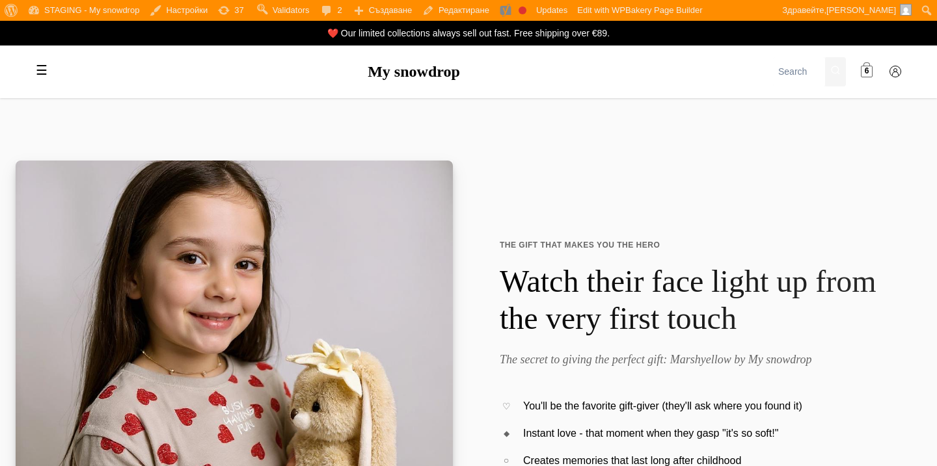
click at [866, 70] on span "6" at bounding box center [866, 72] width 5 height 12
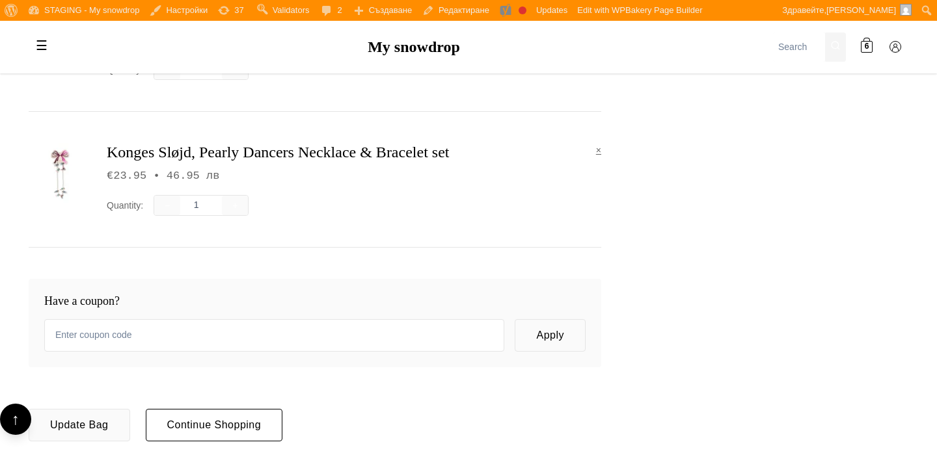
scroll to position [393, 0]
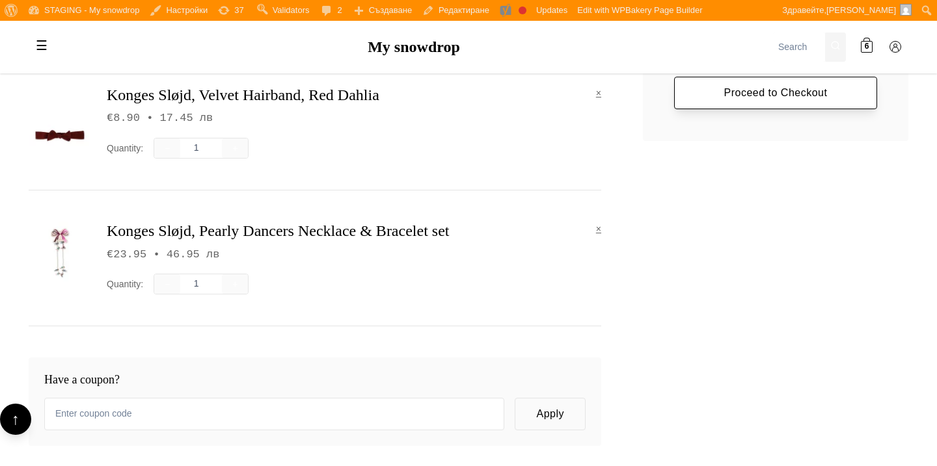
click at [706, 105] on link "Proceed to Checkout" at bounding box center [775, 93] width 203 height 33
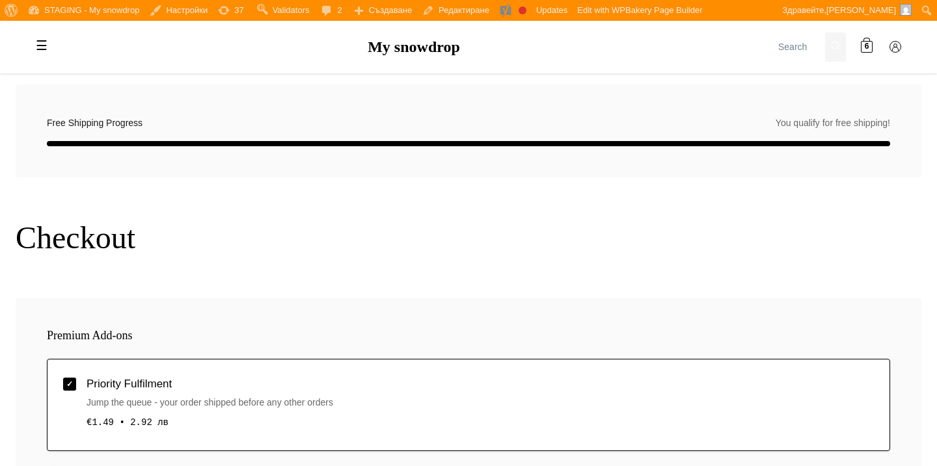
scroll to position [109, 0]
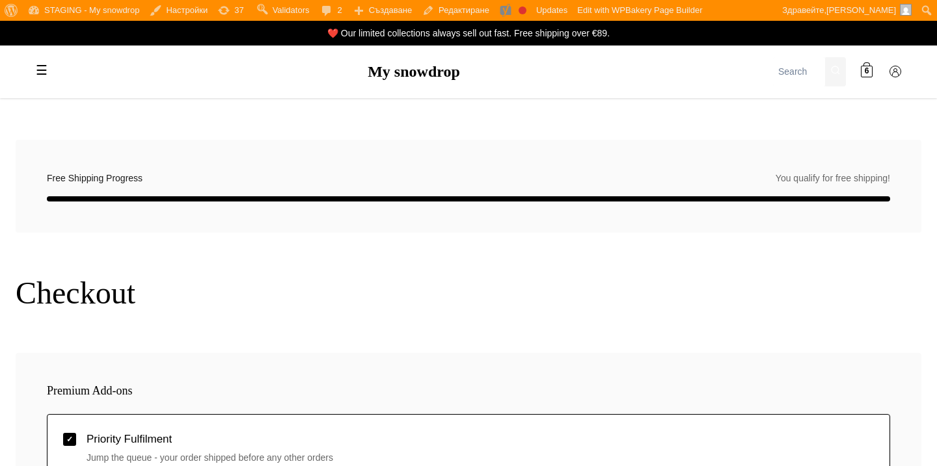
scroll to position [109, 0]
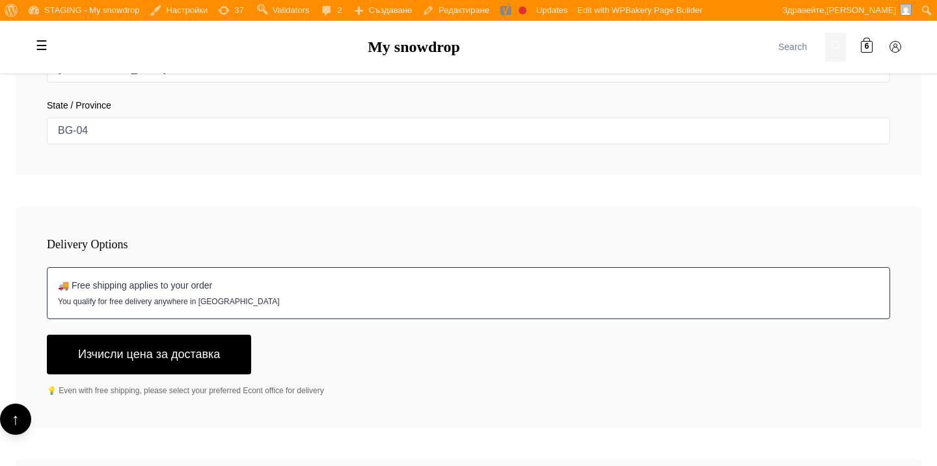
scroll to position [1543, 0]
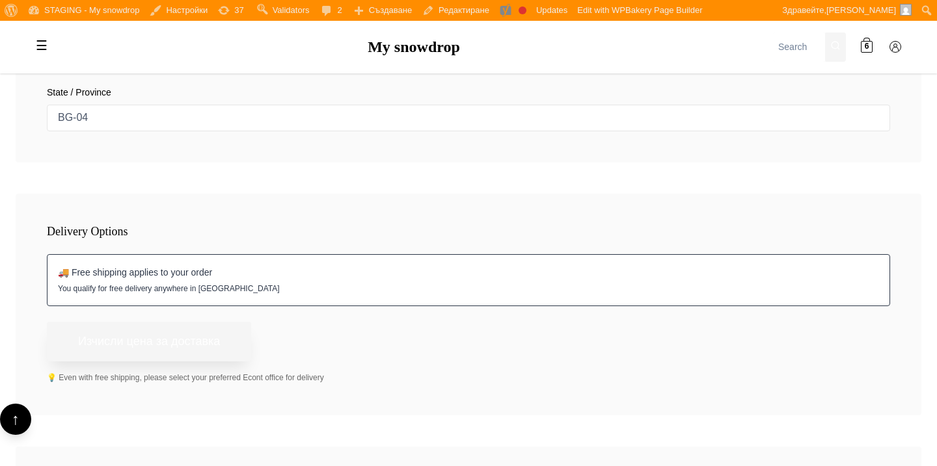
click at [206, 340] on button "Изчисли цена за доставка" at bounding box center [149, 342] width 204 height 40
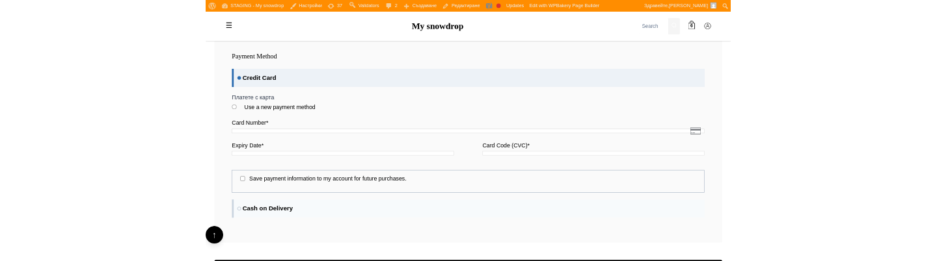
scroll to position [1943, 0]
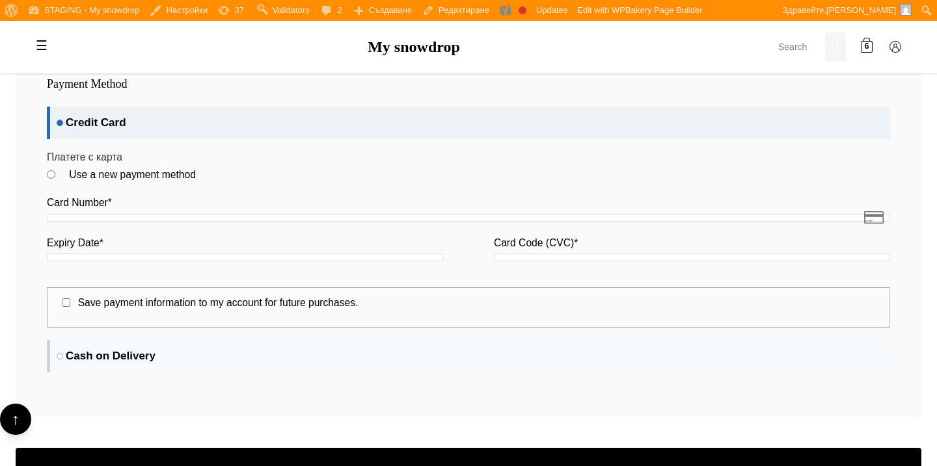
click at [161, 175] on label "Use a new payment method" at bounding box center [132, 174] width 127 height 11
click at [55, 175] on input "Use a new payment method" at bounding box center [51, 174] width 8 height 8
radio input "true"
click at [161, 175] on label "Use a new payment method" at bounding box center [132, 174] width 127 height 11
click at [55, 175] on input "Use a new payment method" at bounding box center [51, 174] width 8 height 8
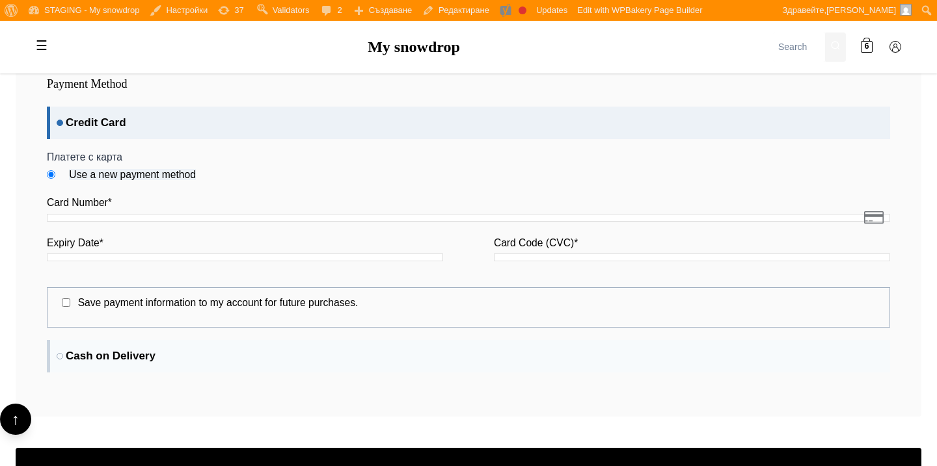
click at [157, 217] on div at bounding box center [468, 218] width 843 height 8
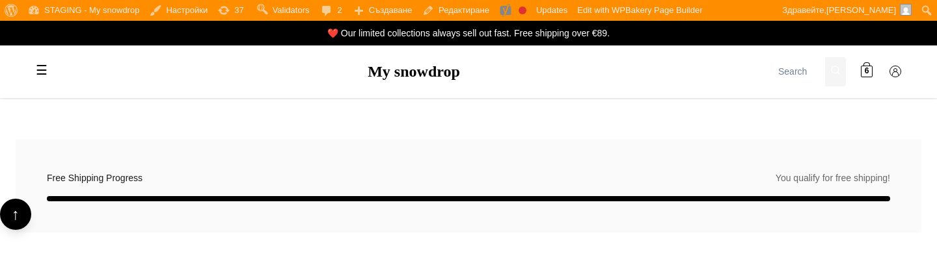
scroll to position [1943, 0]
